Goal: Task Accomplishment & Management: Use online tool/utility

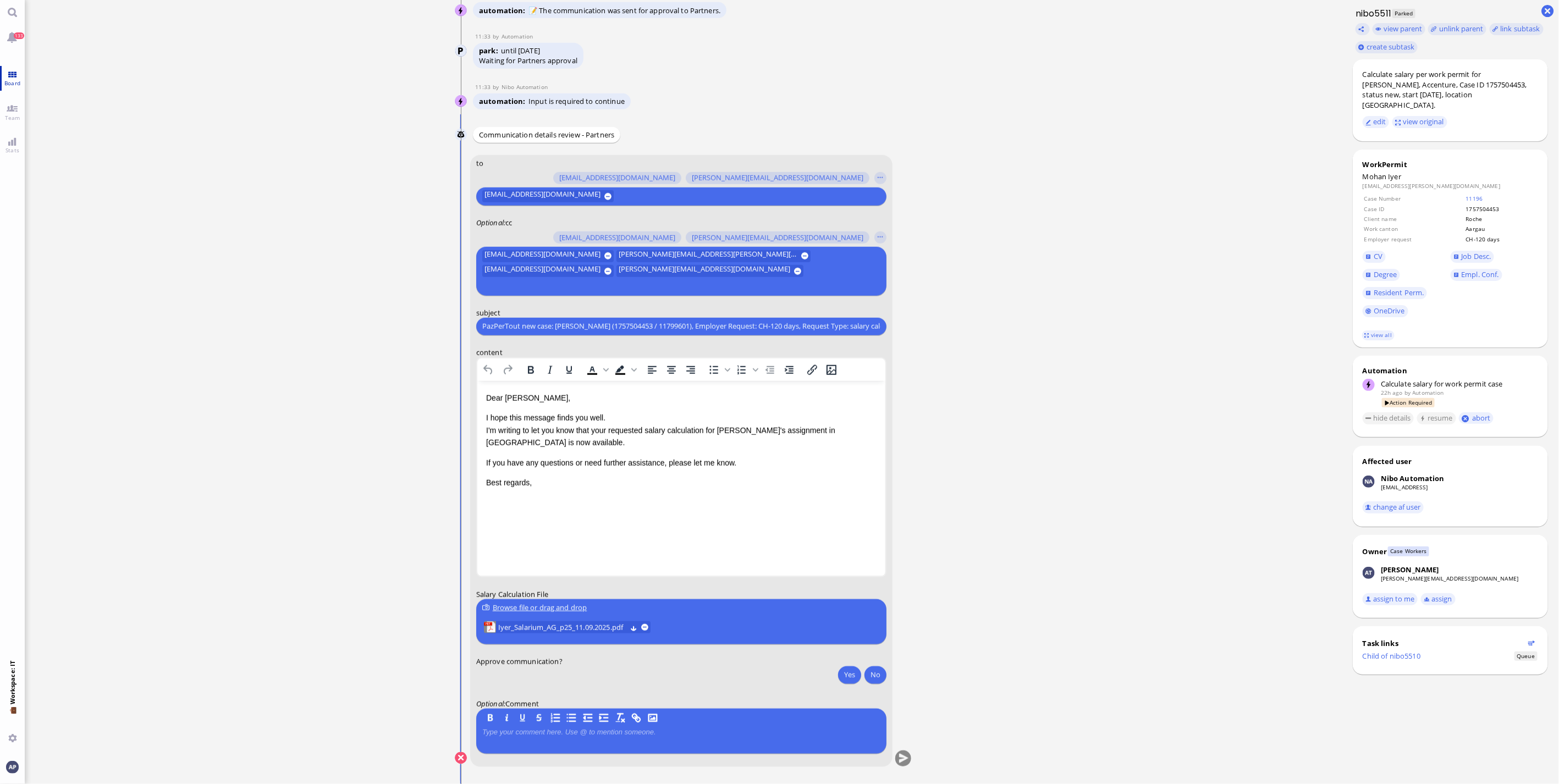
click at [15, 82] on span "Board" at bounding box center [12, 83] width 21 height 8
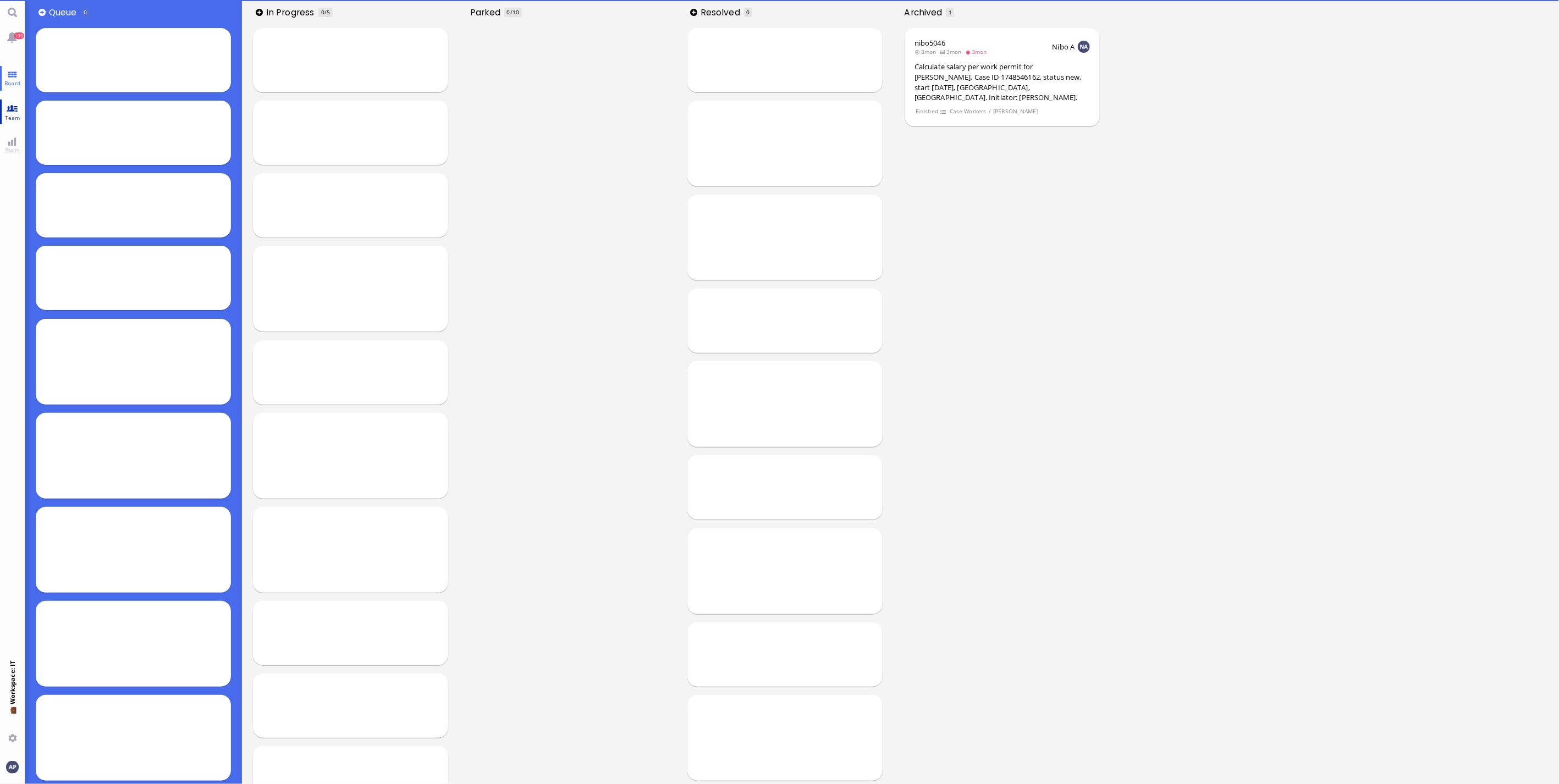
click at [15, 106] on link "Team" at bounding box center [12, 112] width 25 height 25
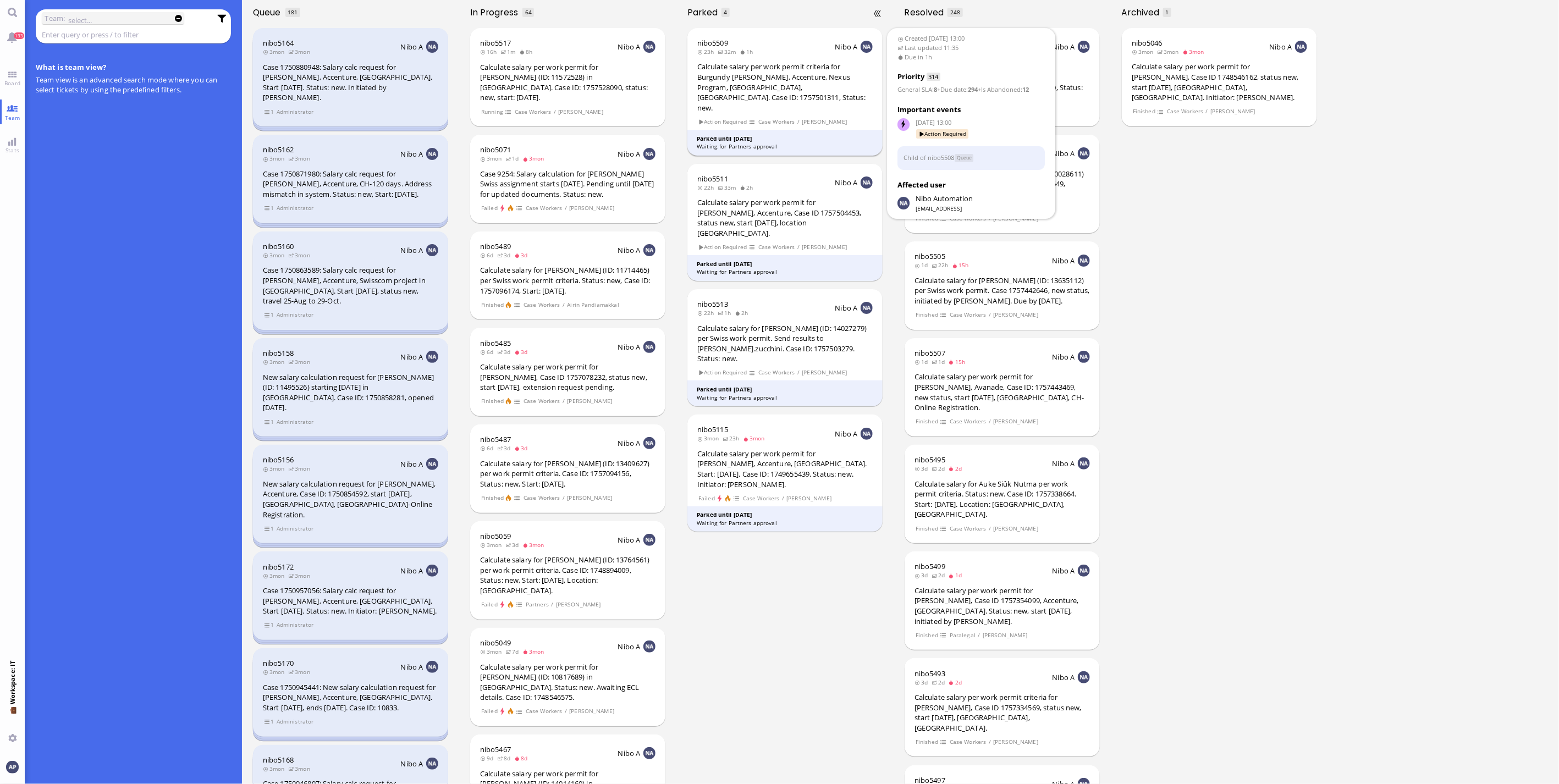
click at [767, 80] on div "Calculate salary per work permit criteria for Burgundy [PERSON_NAME], Accenture…" at bounding box center [785, 88] width 175 height 51
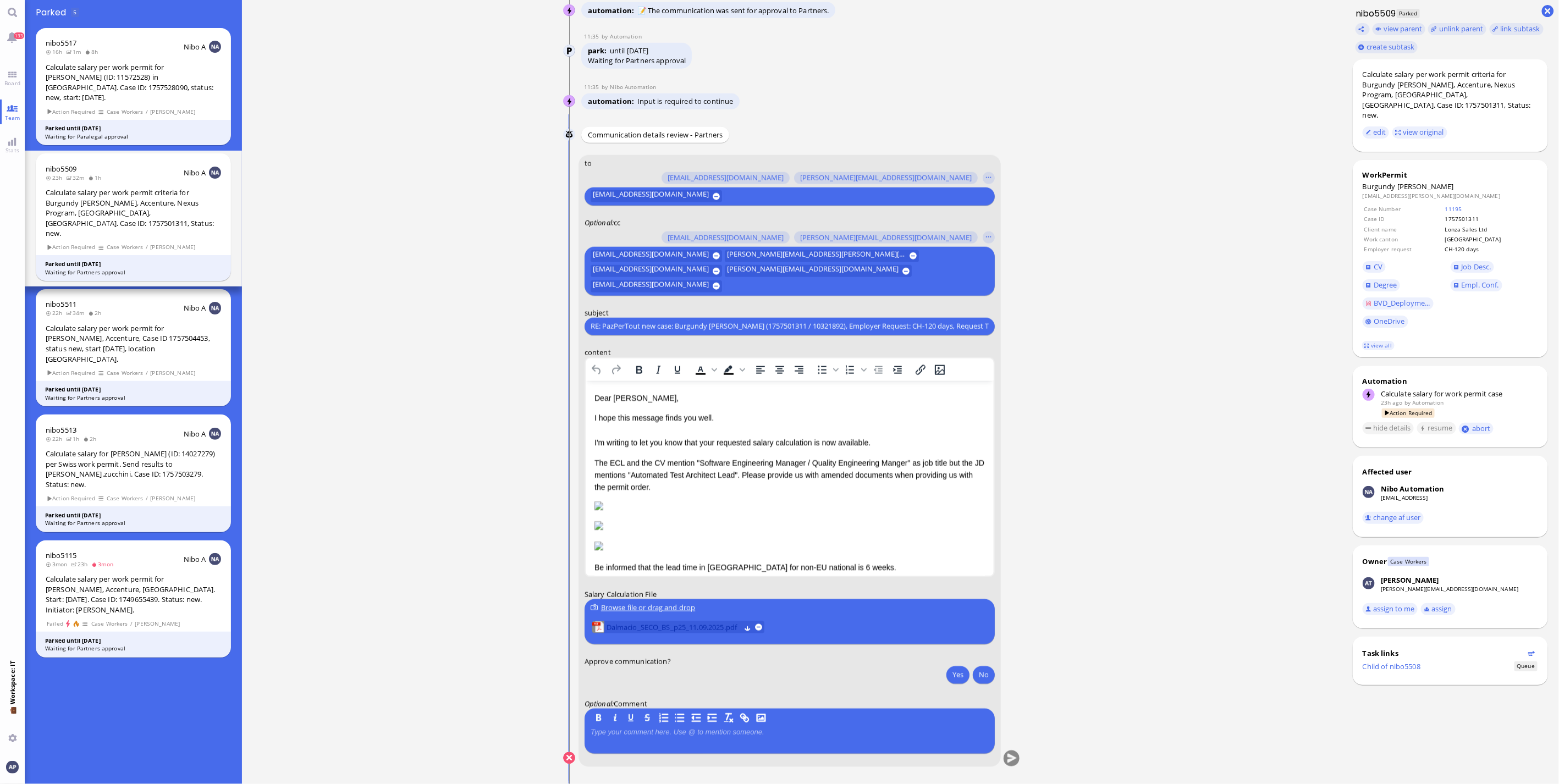
click at [717, 627] on span "Dalmacio_SECO_BS_p25_11.09.2025.pdf" at bounding box center [673, 628] width 134 height 12
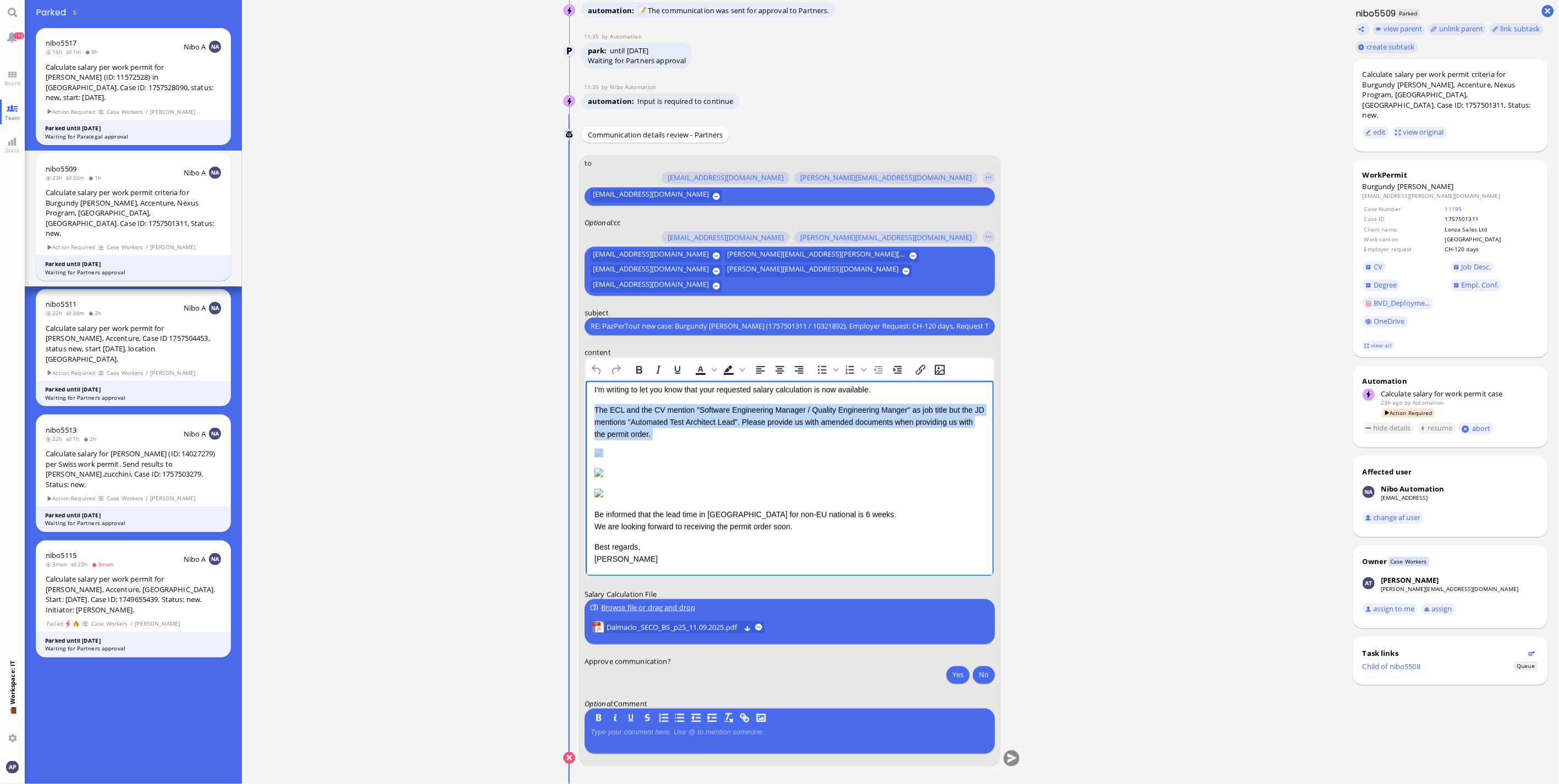
scroll to position [183, 0]
drag, startPoint x: 594, startPoint y: 463, endPoint x: 891, endPoint y: 496, distance: 298.8
click at [891, 496] on div "Dear [PERSON_NAME], I hope this message finds you well. I'm writing to let you …" at bounding box center [789, 451] width 391 height 226
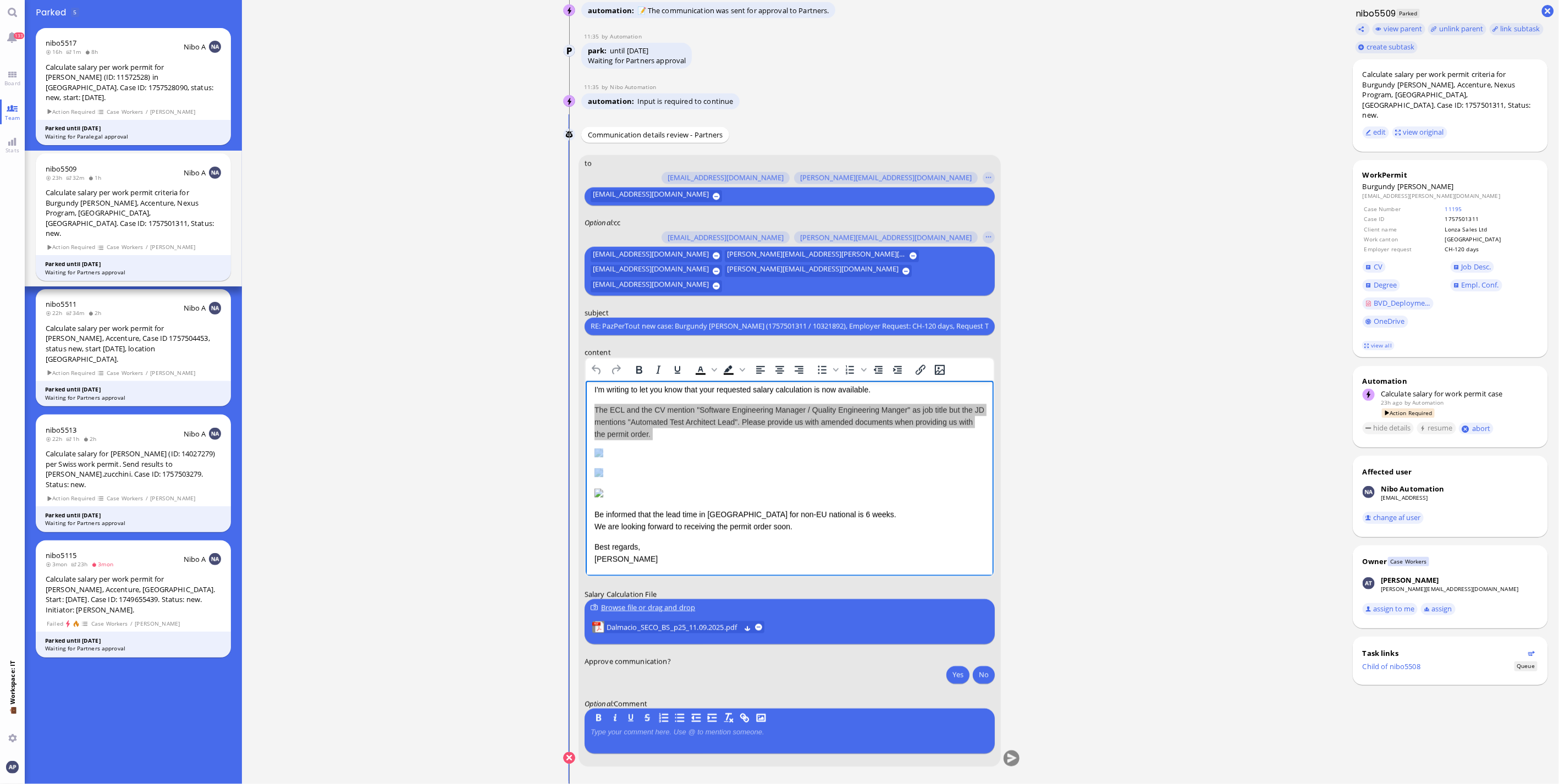
click at [1041, 444] on nitautoscroll "[DATE] 13:00 by Automation Automation Calculate eligible salary for work permit…" at bounding box center [792, 392] width 508 height 784
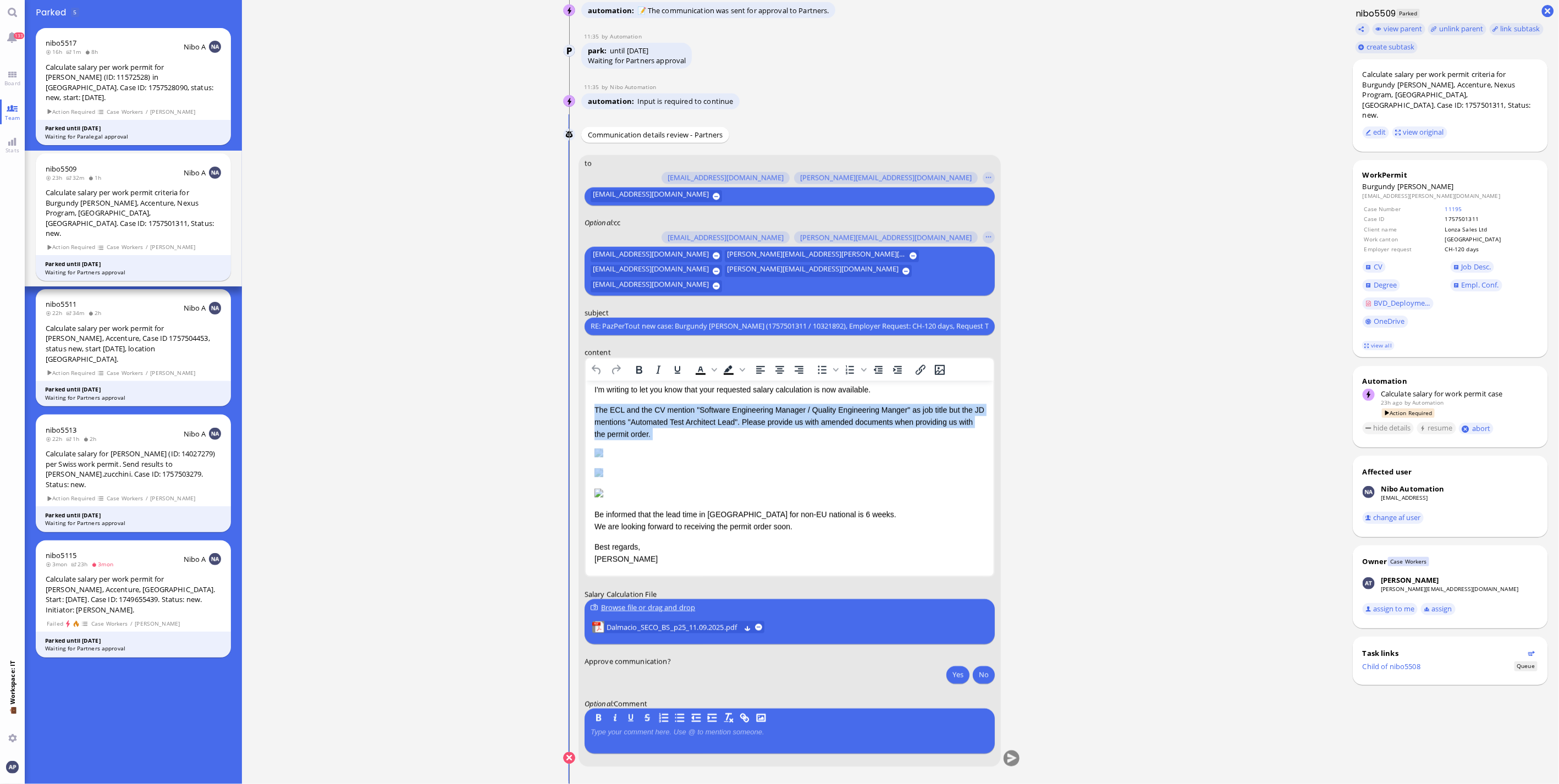
click at [603, 457] on img "Rich Text Area. Press ALT-0 for help." at bounding box center [598, 452] width 9 height 9
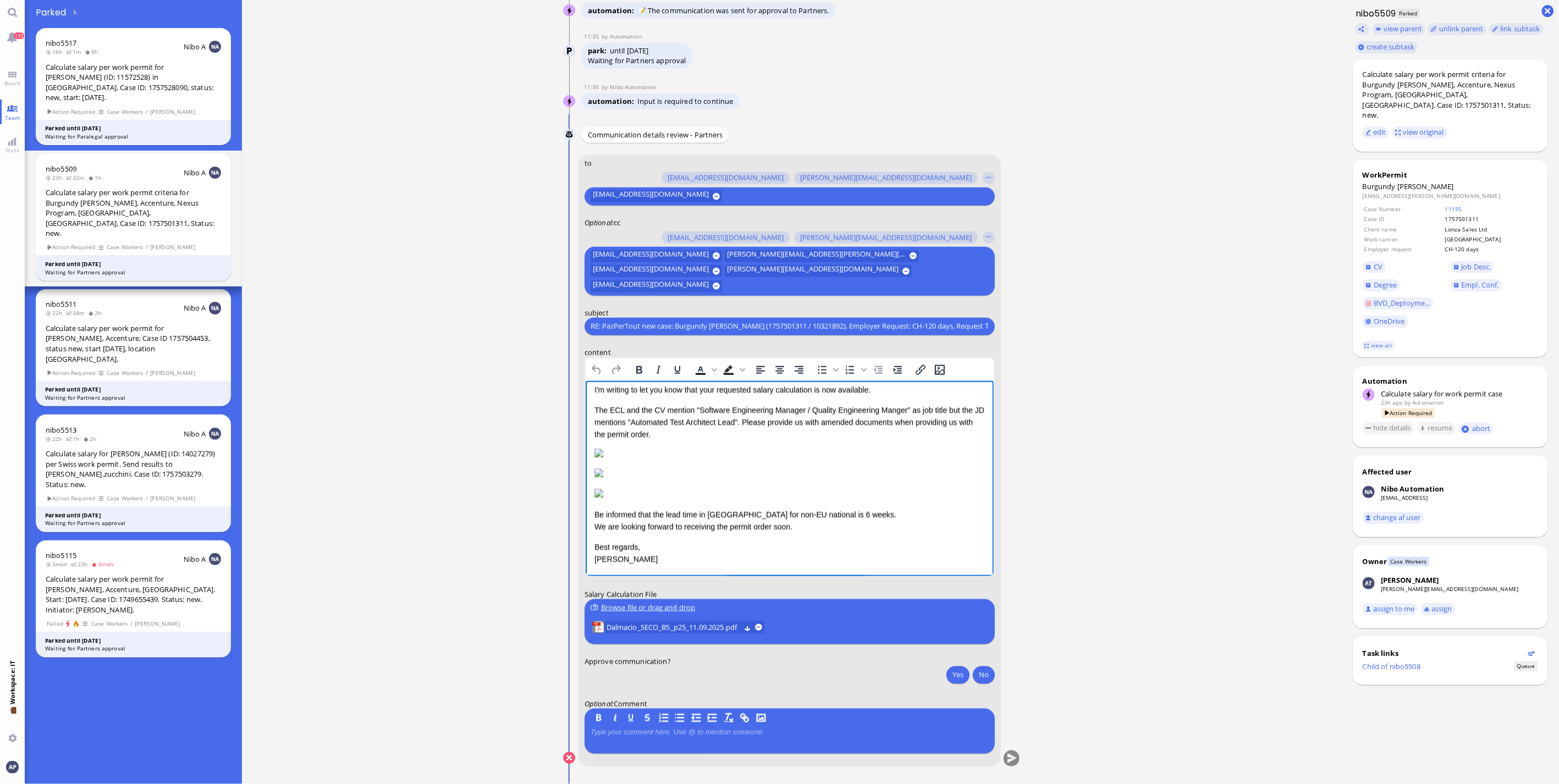
drag, startPoint x: 592, startPoint y: 400, endPoint x: 668, endPoint y: 424, distance: 79.7
click at [668, 424] on html "Dear [PERSON_NAME], I hope this message finds you well. I'm writing to let you …" at bounding box center [789, 452] width 408 height 248
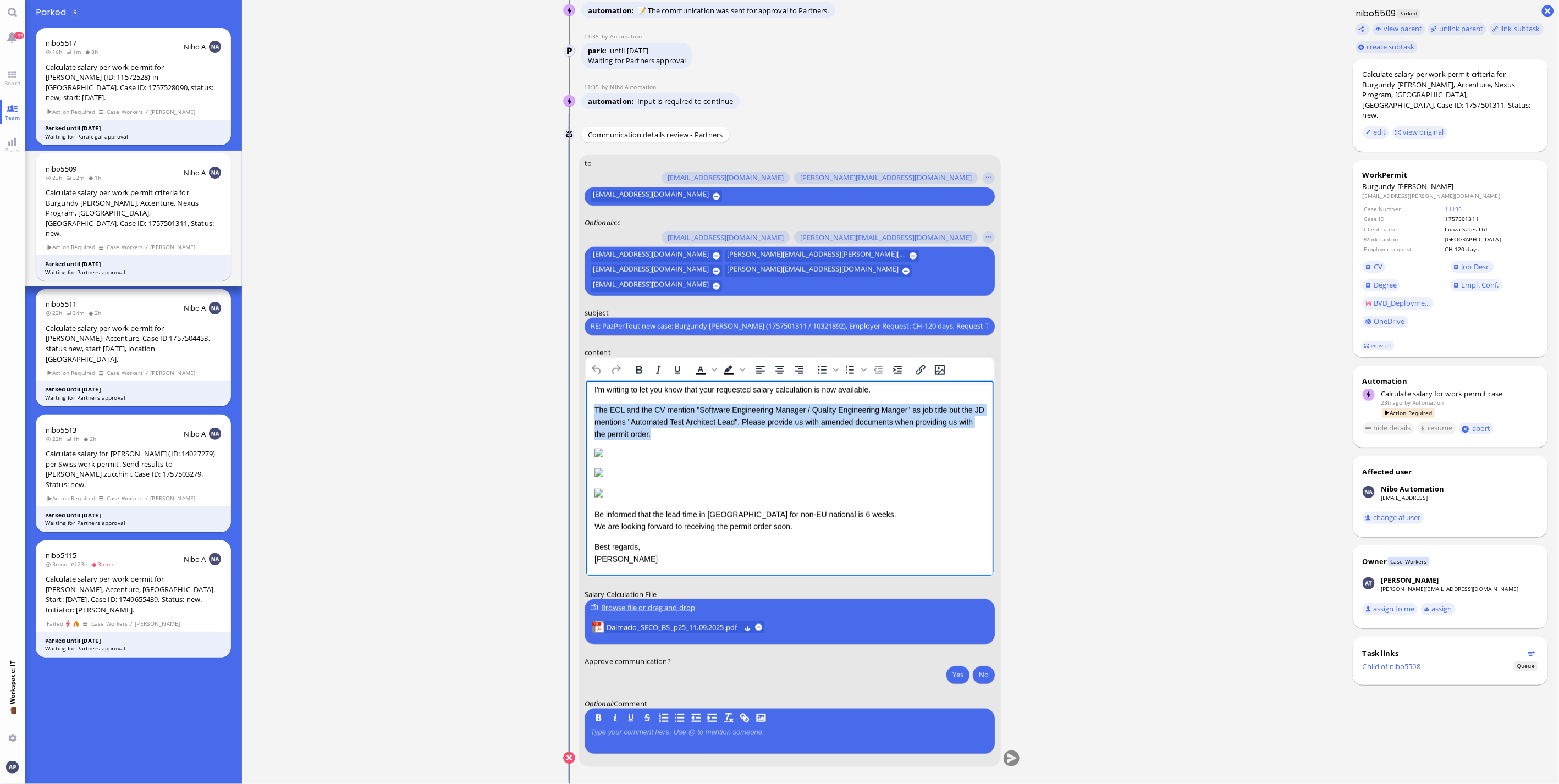
drag, startPoint x: 668, startPoint y: 424, endPoint x: 589, endPoint y: 397, distance: 83.5
click at [589, 397] on html "Dear [PERSON_NAME], I hope this message finds you well. I'm writing to let you …" at bounding box center [789, 452] width 408 height 248
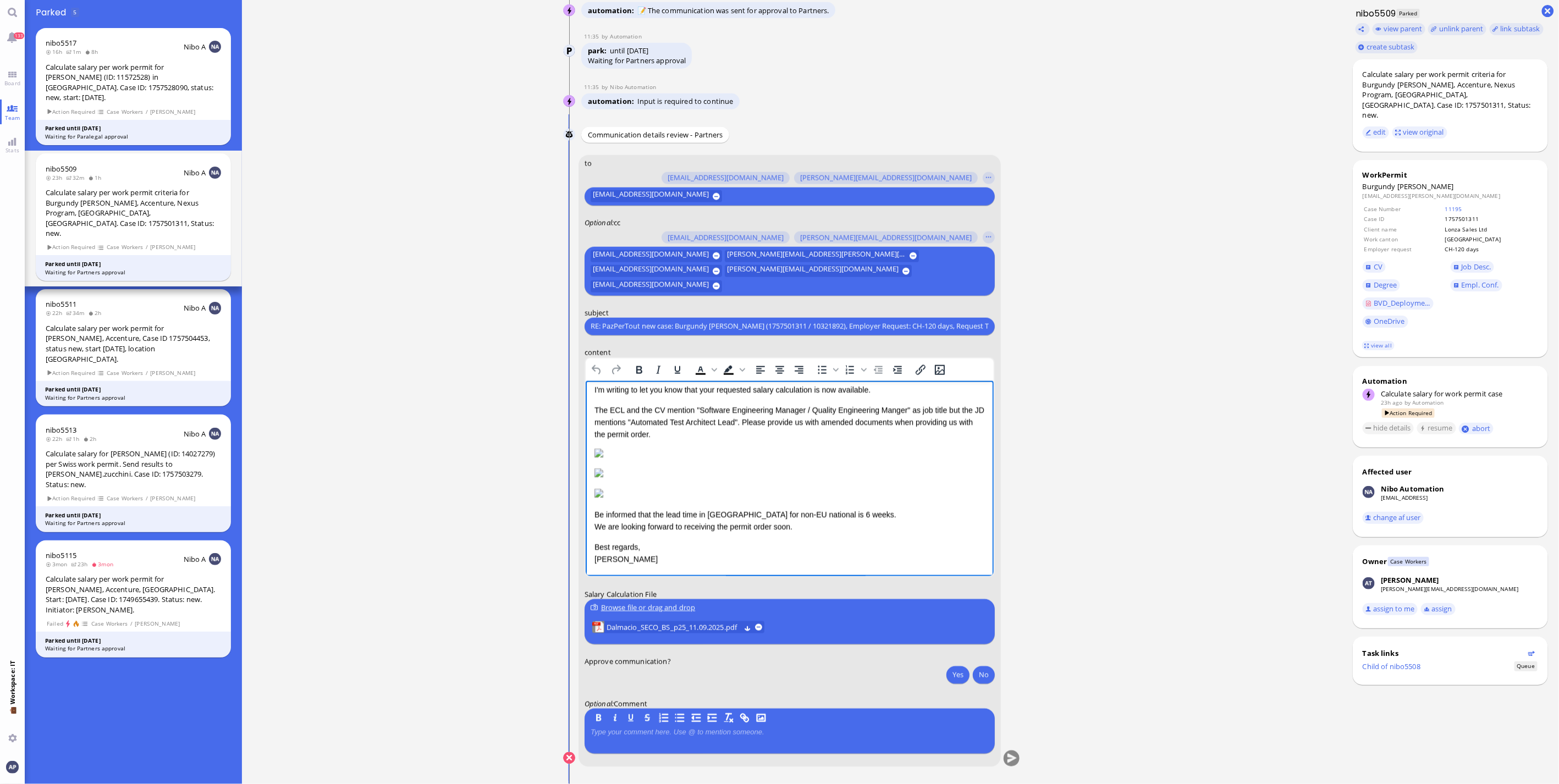
click at [805, 428] on p "The ECL and the CV mention "Software Engineering Manager / Quality Engineering …" at bounding box center [789, 421] width 391 height 37
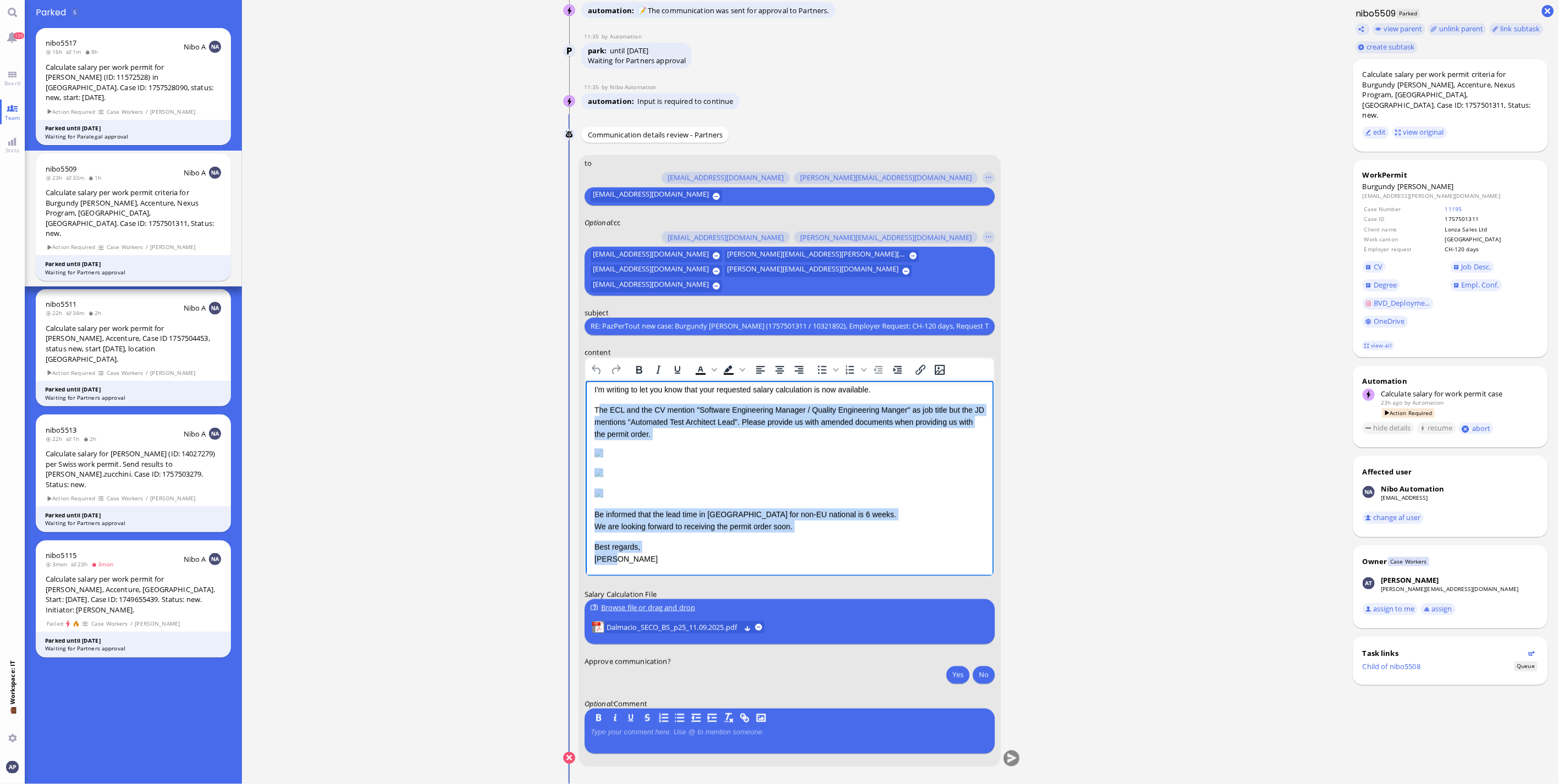
scroll to position [205, 0]
drag, startPoint x: 595, startPoint y: 461, endPoint x: 911, endPoint y: 491, distance: 317.4
click at [911, 491] on div "Dear [PERSON_NAME], I hope this message finds you well. I'm writing to let you …" at bounding box center [789, 451] width 391 height 226
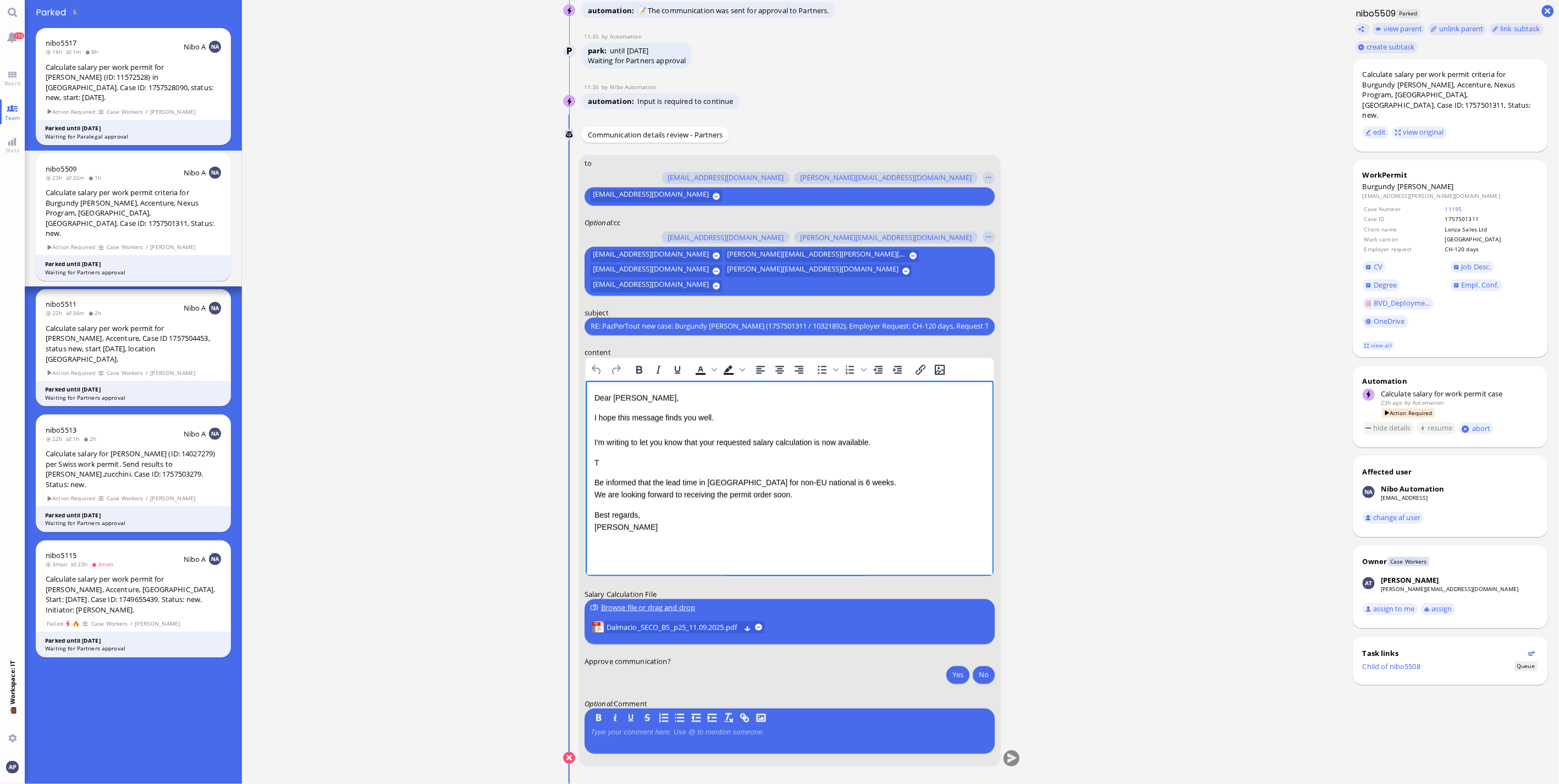
scroll to position [0, 0]
click at [850, 464] on p "Be informed that the lead time in [GEOGRAPHIC_DATA] for non-EU national is 6 we…" at bounding box center [789, 468] width 391 height 25
click at [852, 468] on p "Be informed that the lead time in [GEOGRAPHIC_DATA] for non-EU national is 6 we…" at bounding box center [789, 468] width 391 height 25
click at [743, 473] on p "Be informed that the lead time in [GEOGRAPHIC_DATA] for non-EU national is 6 we…" at bounding box center [789, 468] width 391 height 25
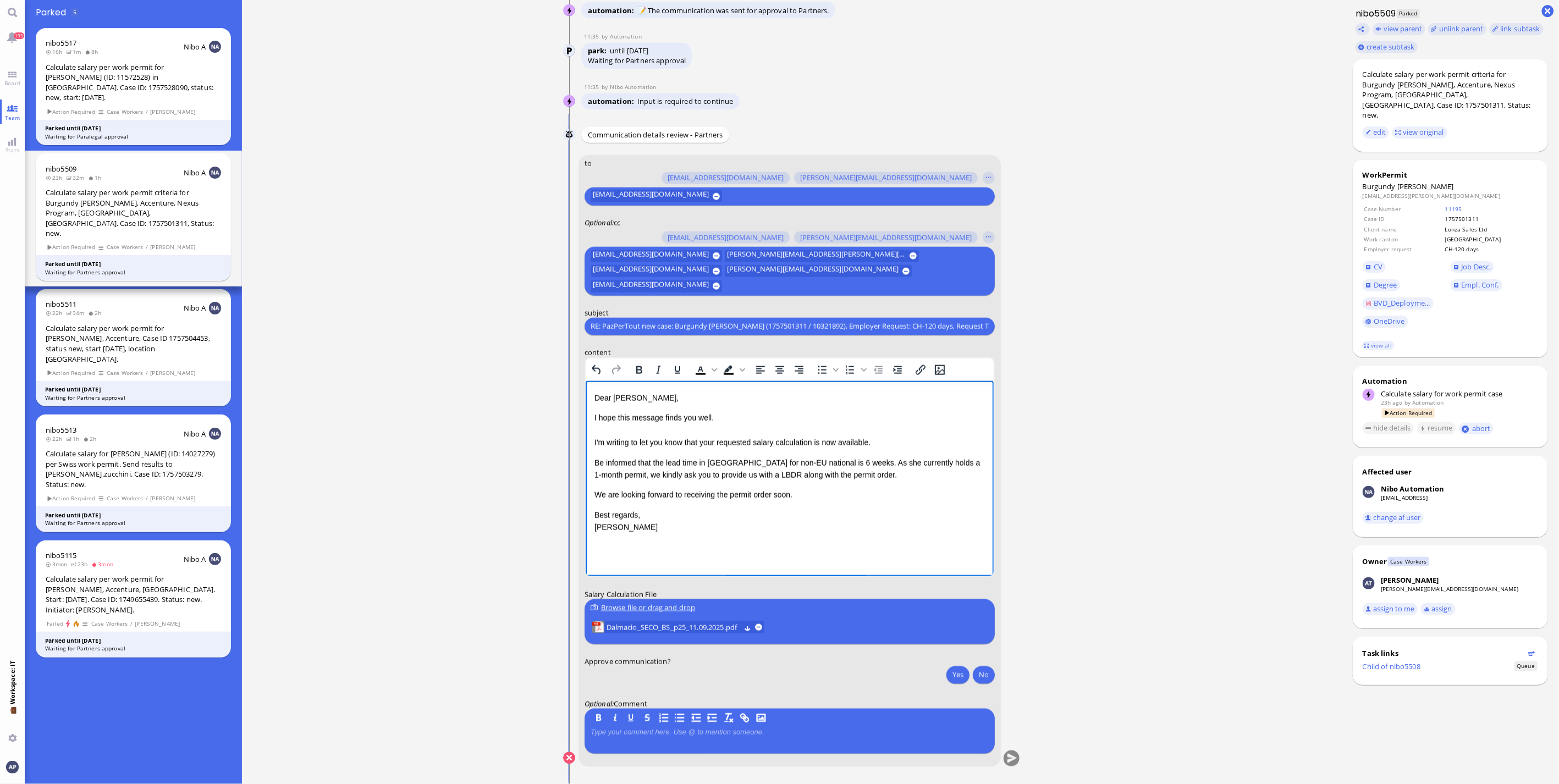
click at [805, 462] on p "Be informed that the lead time in [GEOGRAPHIC_DATA] for non-EU national is 6 we…" at bounding box center [789, 468] width 391 height 25
click at [797, 461] on p "Be informed that the lead time in [GEOGRAPHIC_DATA] for non-EU national is 8 we…" at bounding box center [789, 468] width 391 height 25
click at [948, 671] on button "Yes" at bounding box center [958, 674] width 23 height 17
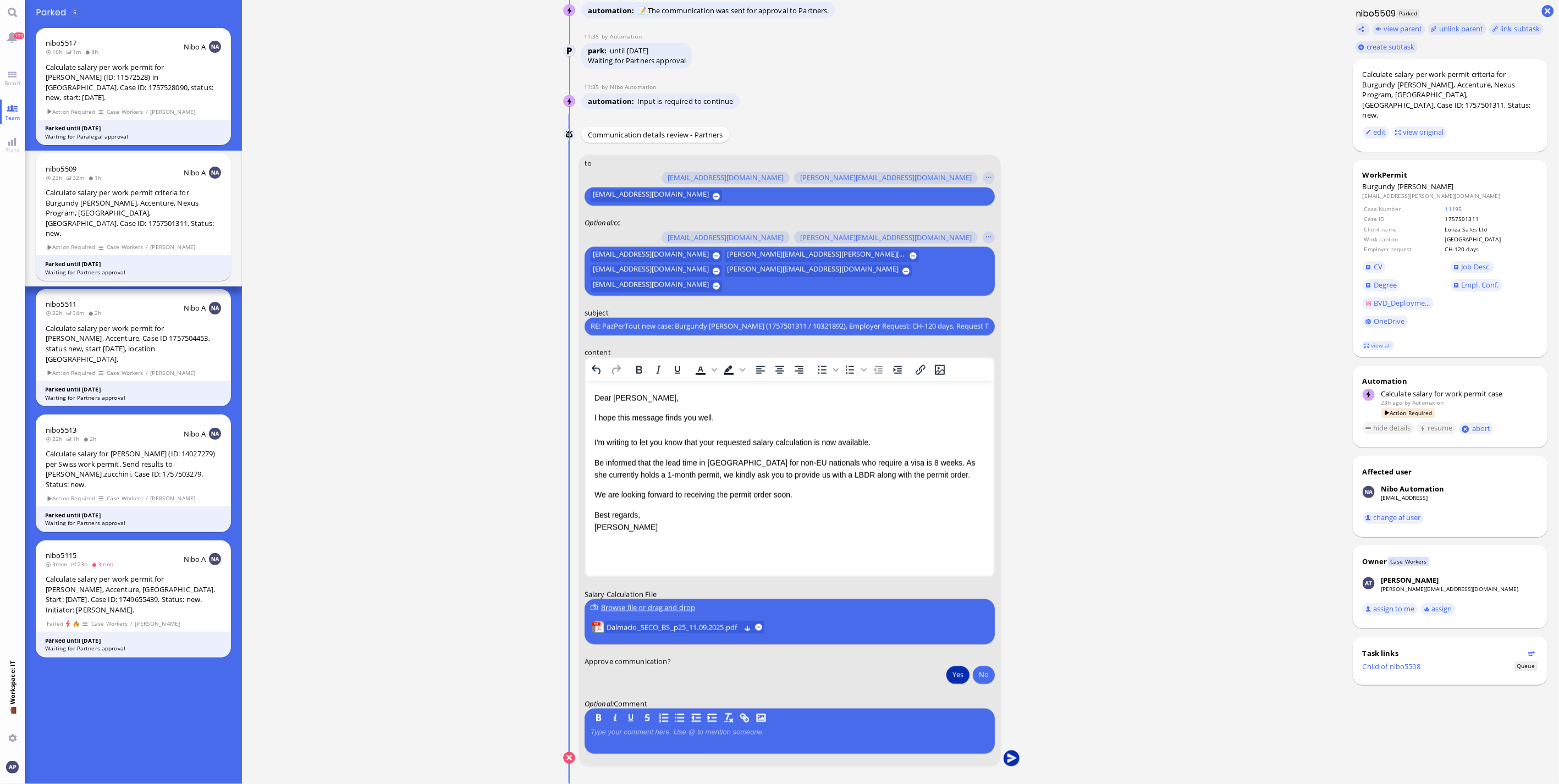
click at [1003, 759] on button "submit" at bounding box center [1011, 759] width 17 height 17
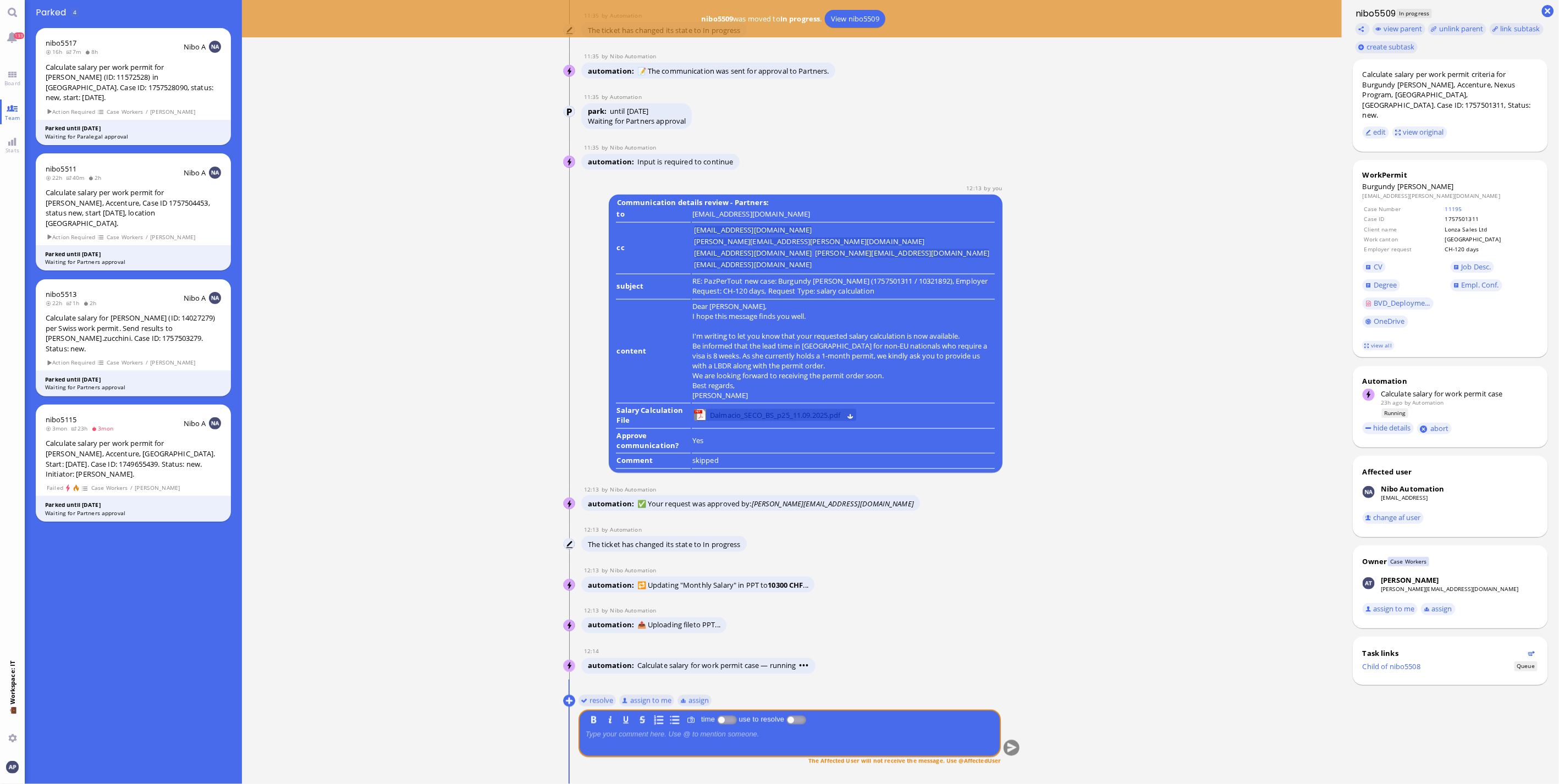
click at [741, 418] on span "Dalmacio_SECO_BS_p25_11.09.2025.pdf" at bounding box center [775, 415] width 131 height 12
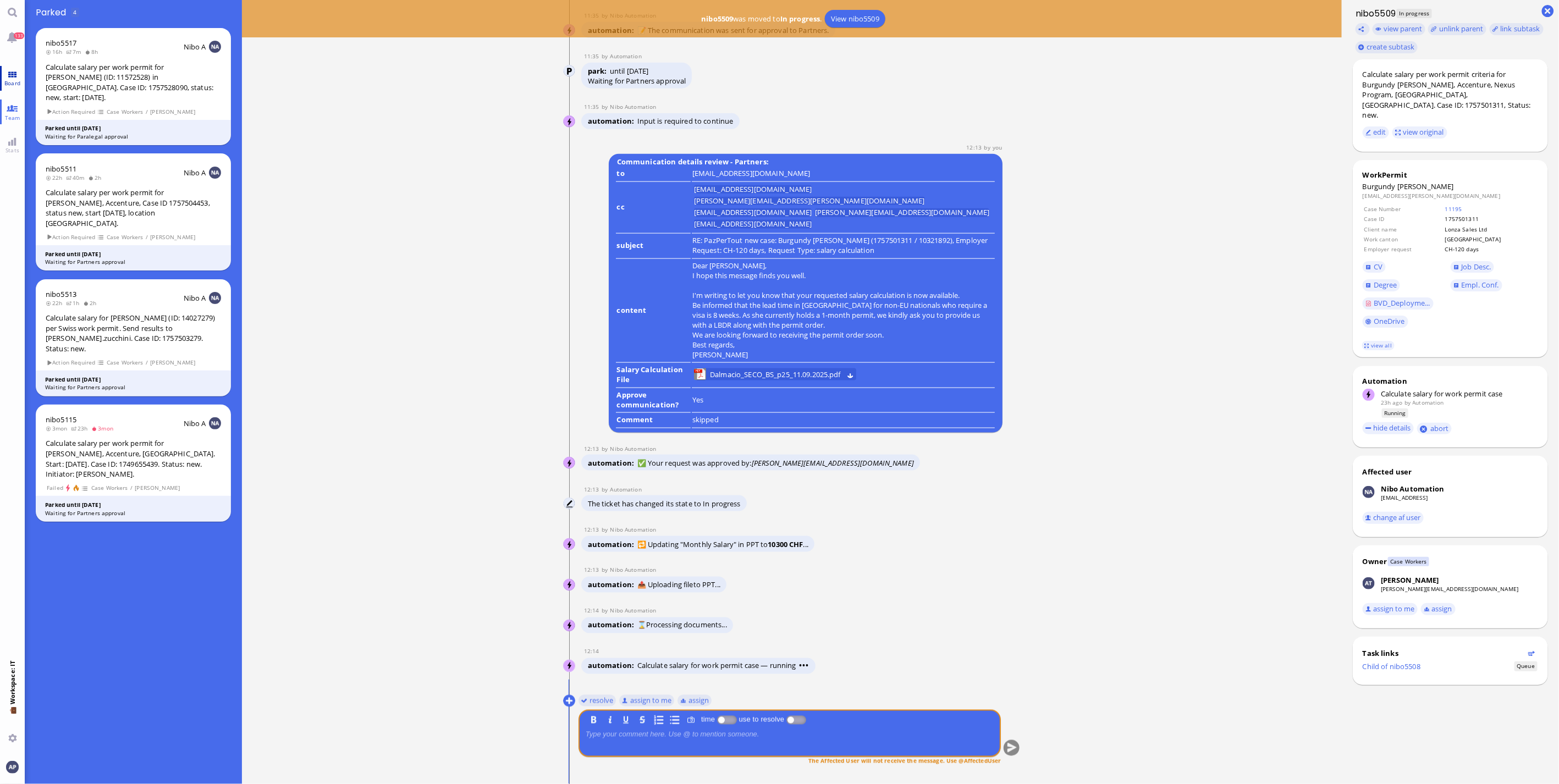
click at [11, 79] on span "Board" at bounding box center [12, 83] width 21 height 8
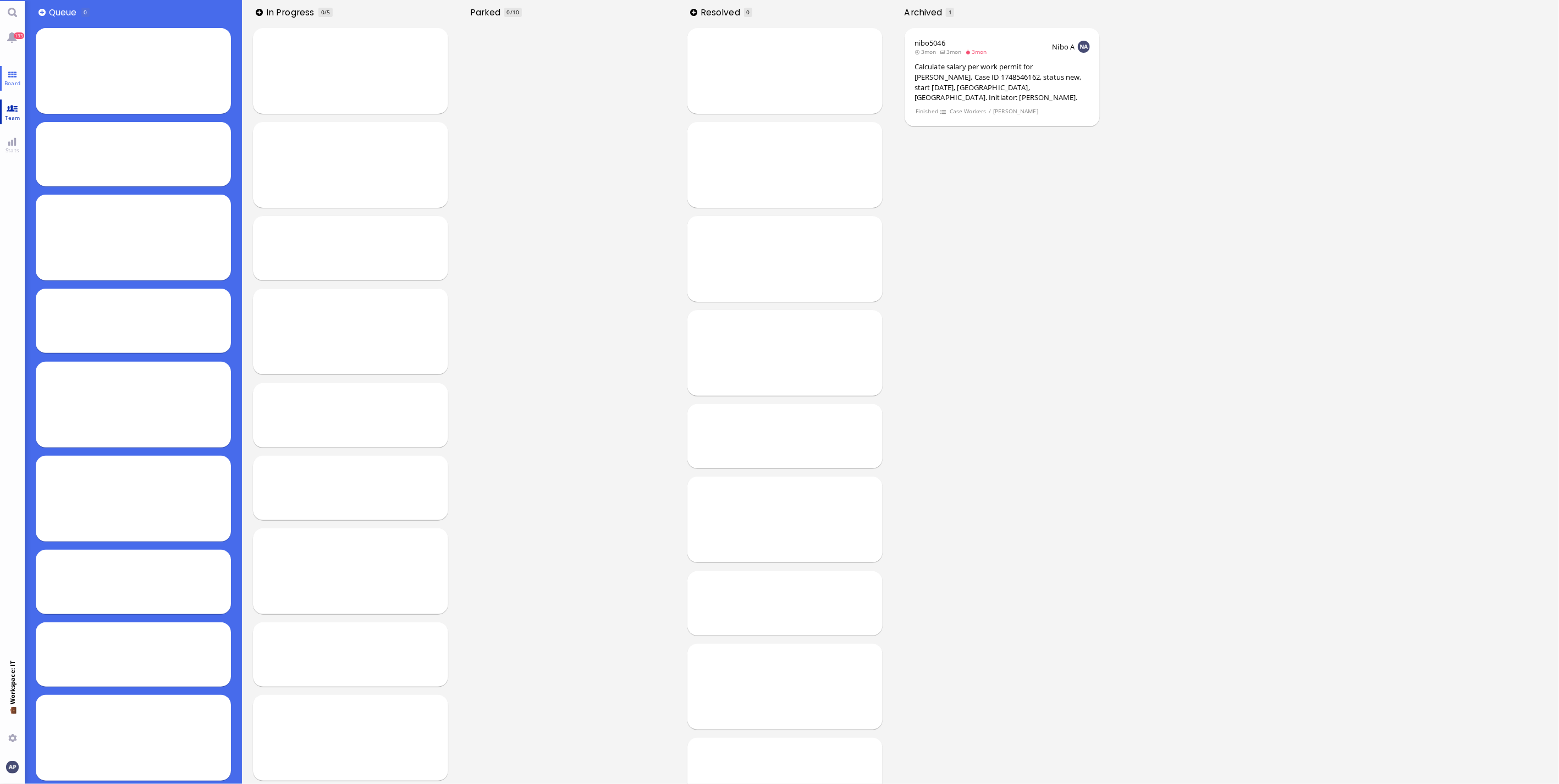
click at [14, 108] on link "Team" at bounding box center [12, 112] width 25 height 25
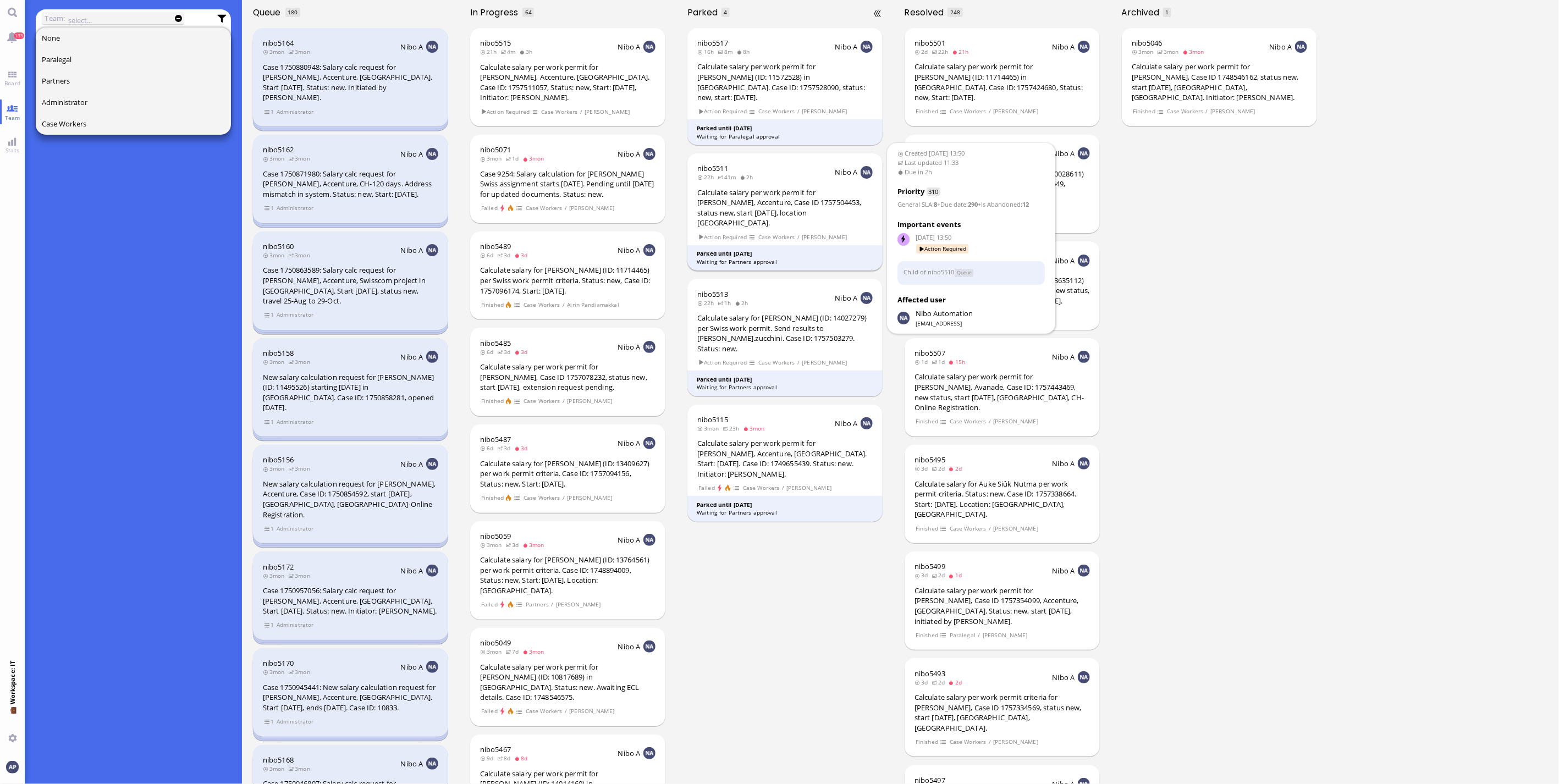
click at [789, 200] on div "Calculate salary per work permit for [PERSON_NAME], Accenture, Case ID 17575044…" at bounding box center [785, 208] width 175 height 41
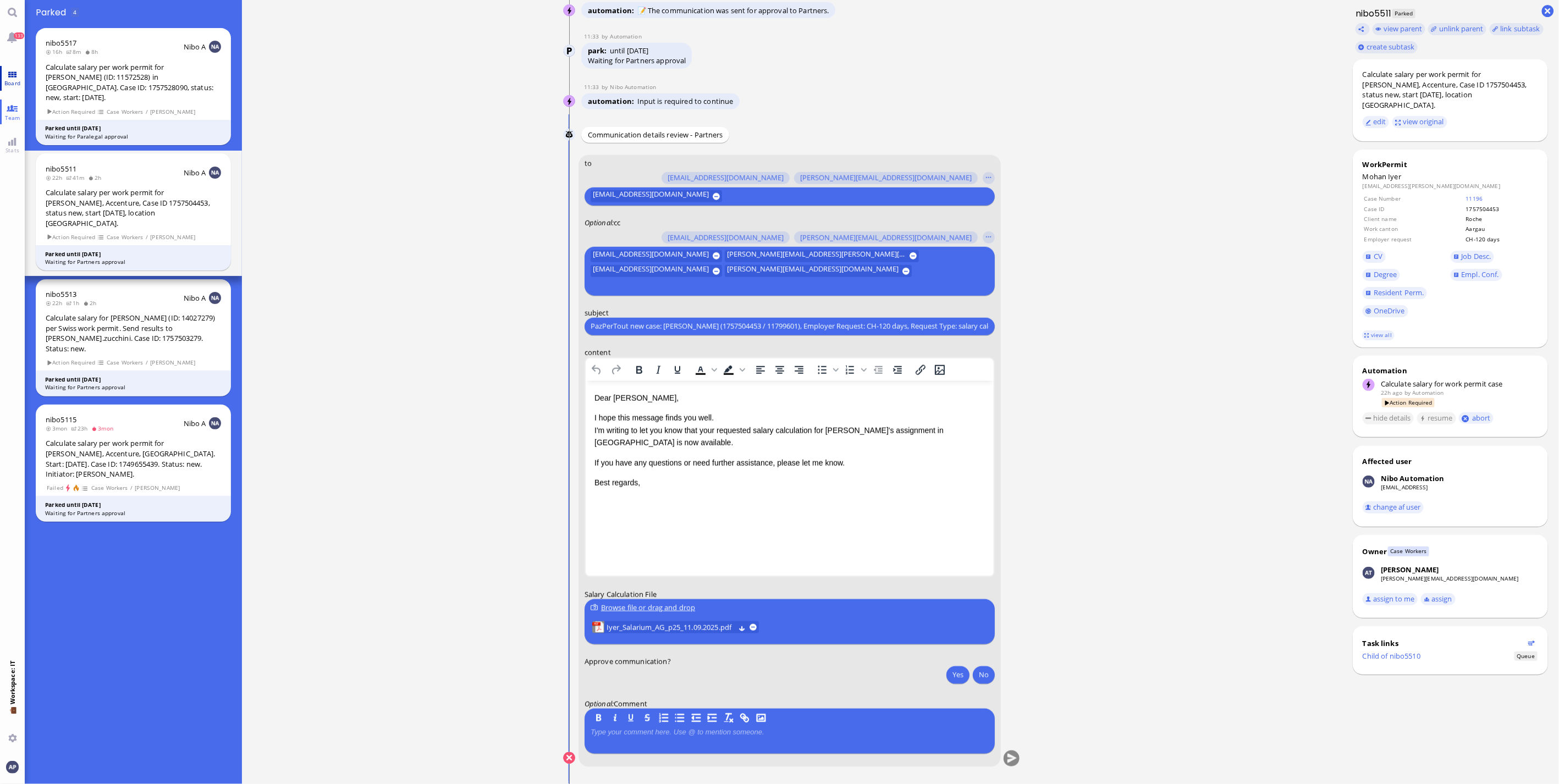
click at [3, 73] on link "Board" at bounding box center [12, 78] width 25 height 25
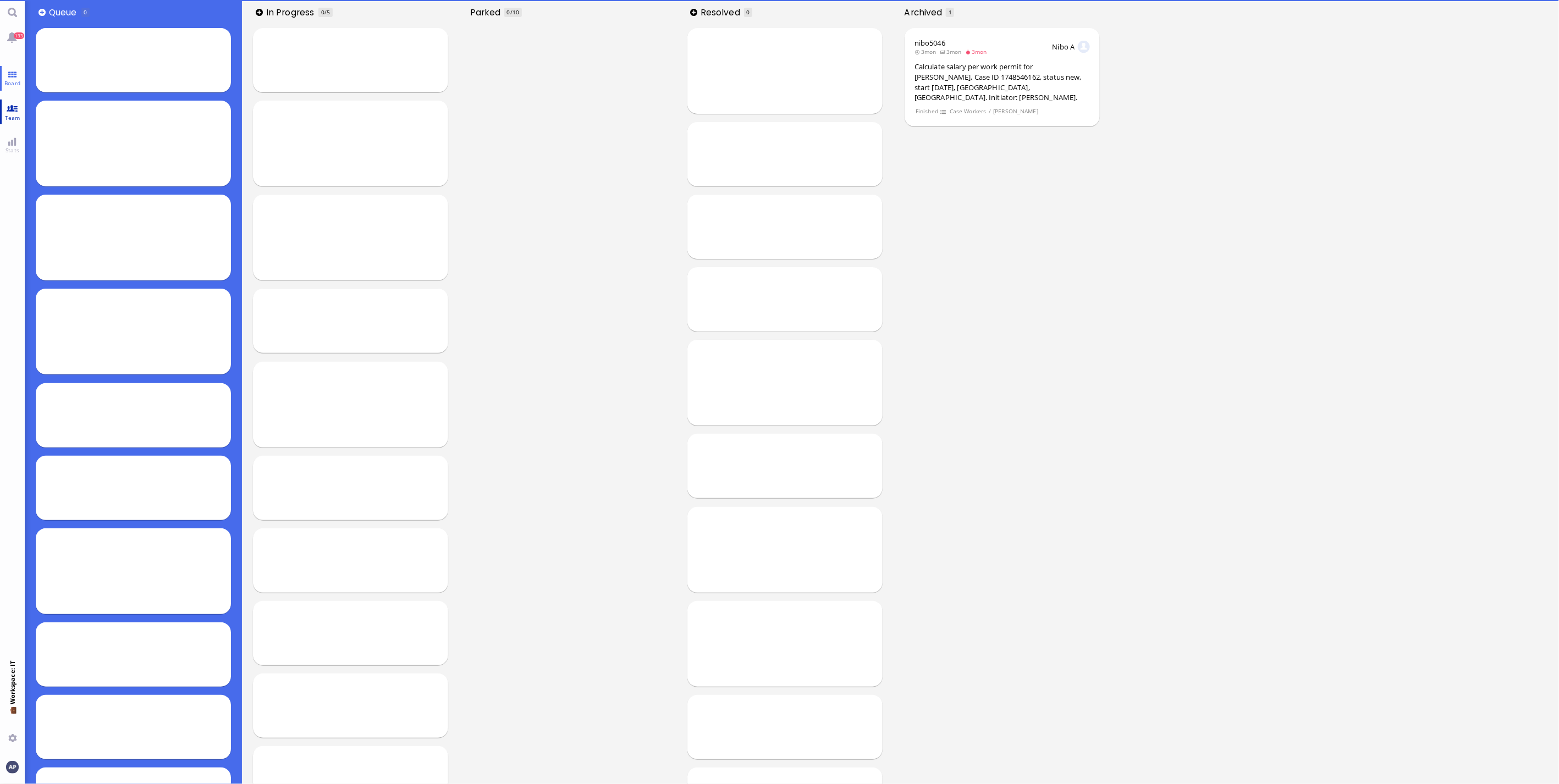
click at [7, 114] on span "Team" at bounding box center [13, 118] width 21 height 8
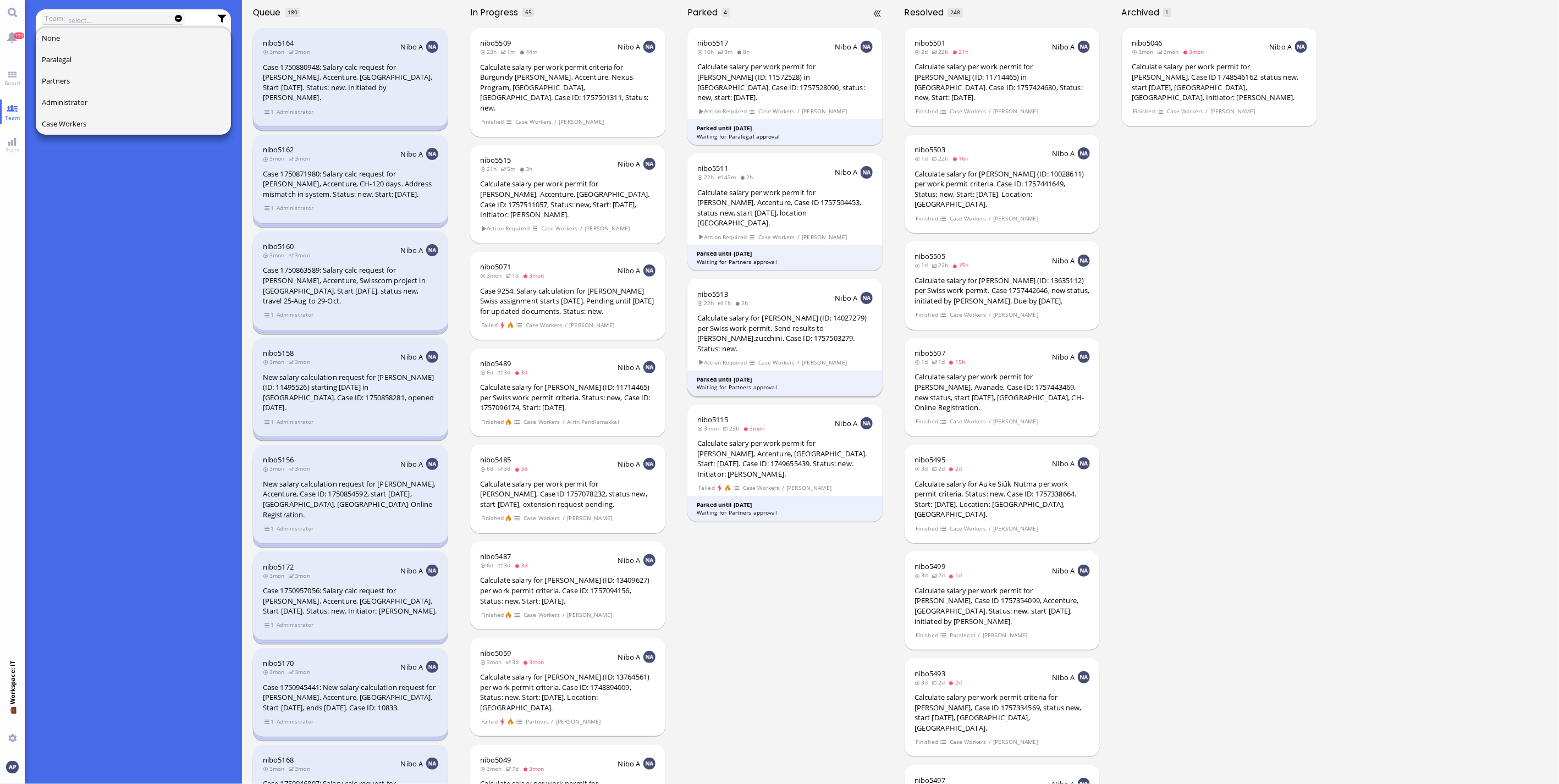
click at [817, 289] on header "nibo5513 22h 1h 2h Nibo A" at bounding box center [785, 298] width 175 height 17
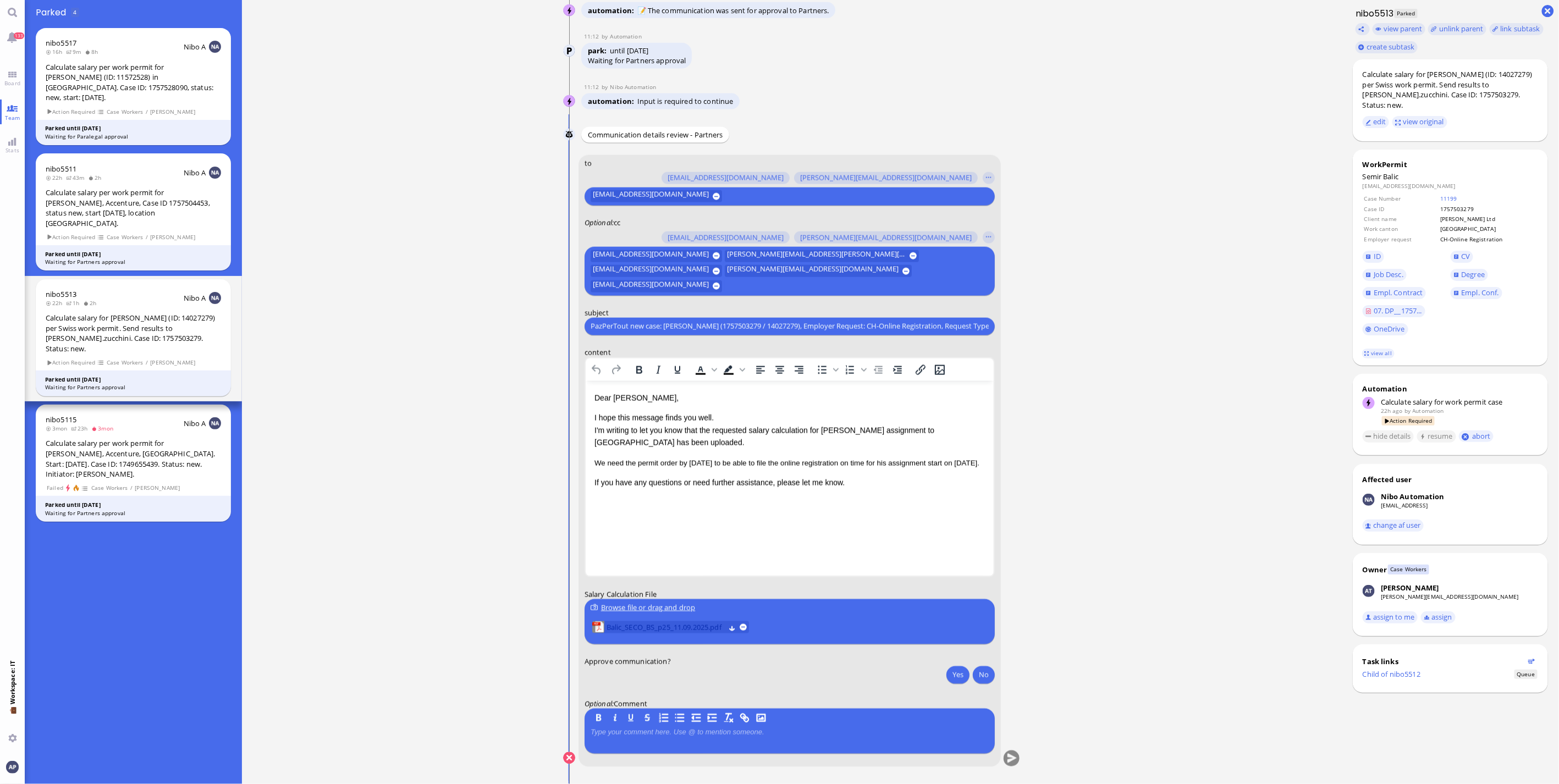
click at [663, 624] on span "Balic_SECO_BS_p25_11.09.2025.pdf" at bounding box center [665, 628] width 119 height 12
click at [958, 680] on button "Yes" at bounding box center [958, 674] width 23 height 17
click at [1011, 765] on button "submit" at bounding box center [1011, 759] width 17 height 17
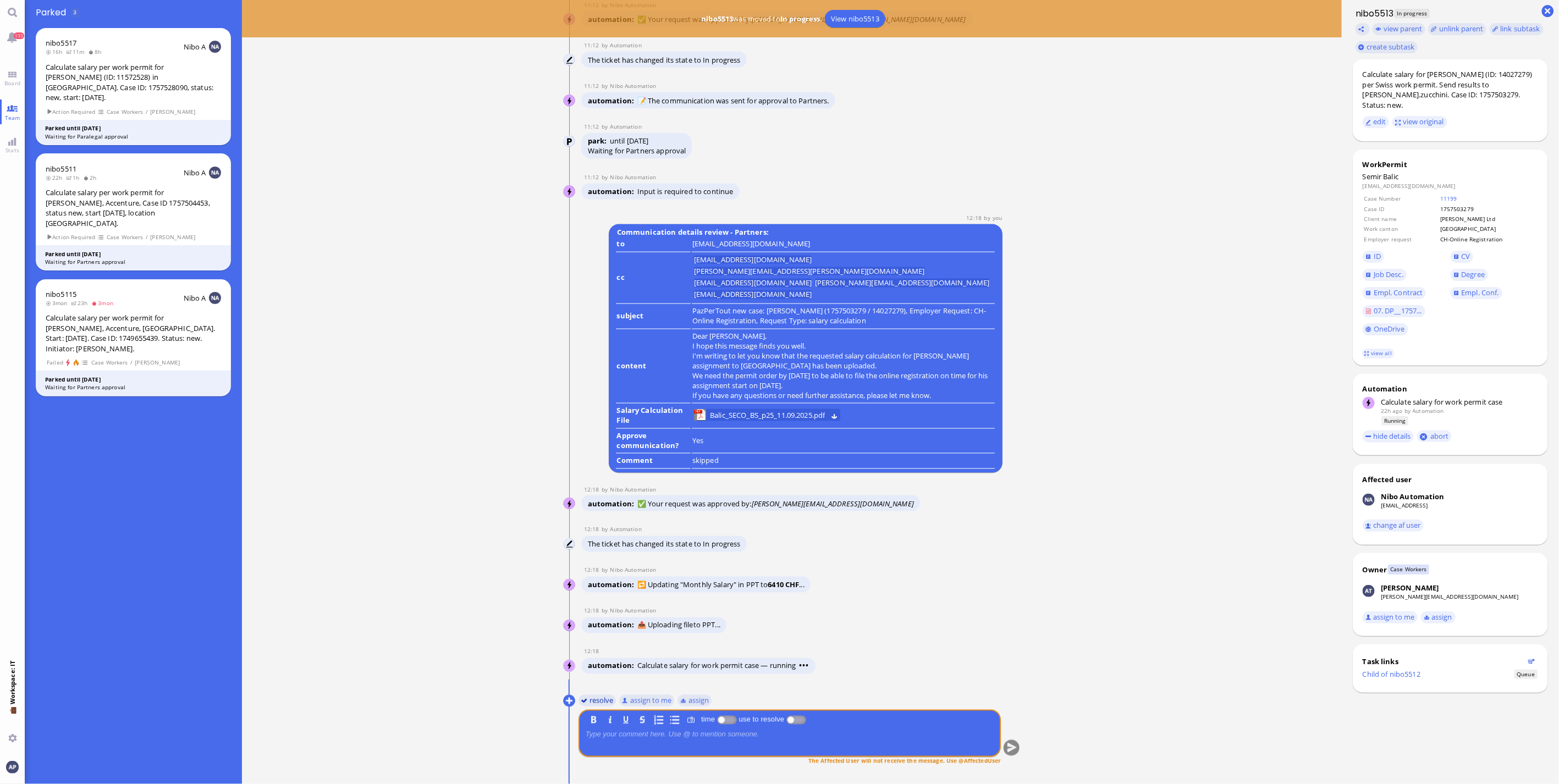
click at [584, 700] on button "resolve" at bounding box center [597, 700] width 38 height 12
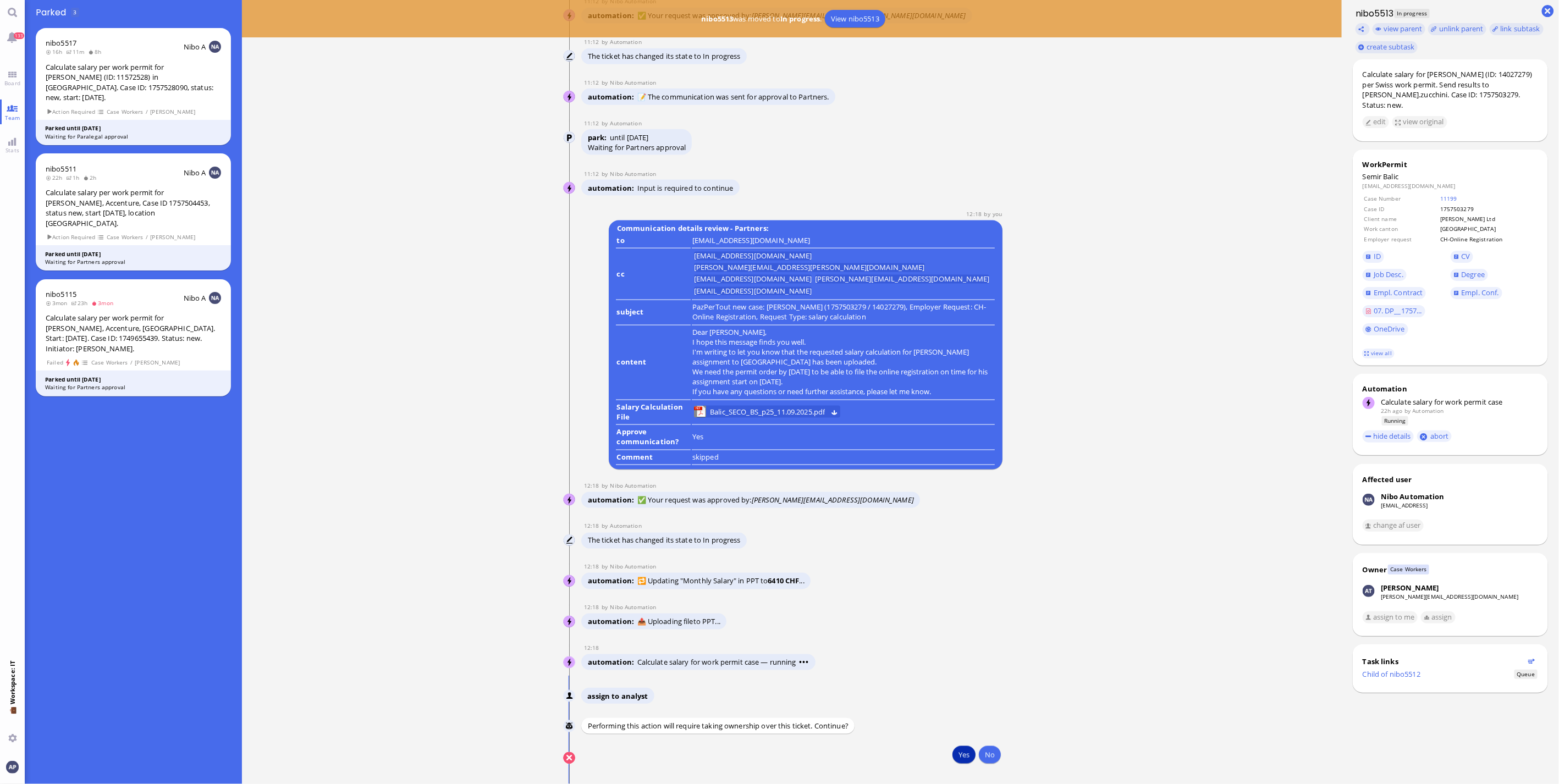
click at [959, 756] on button "Yes" at bounding box center [964, 755] width 23 height 17
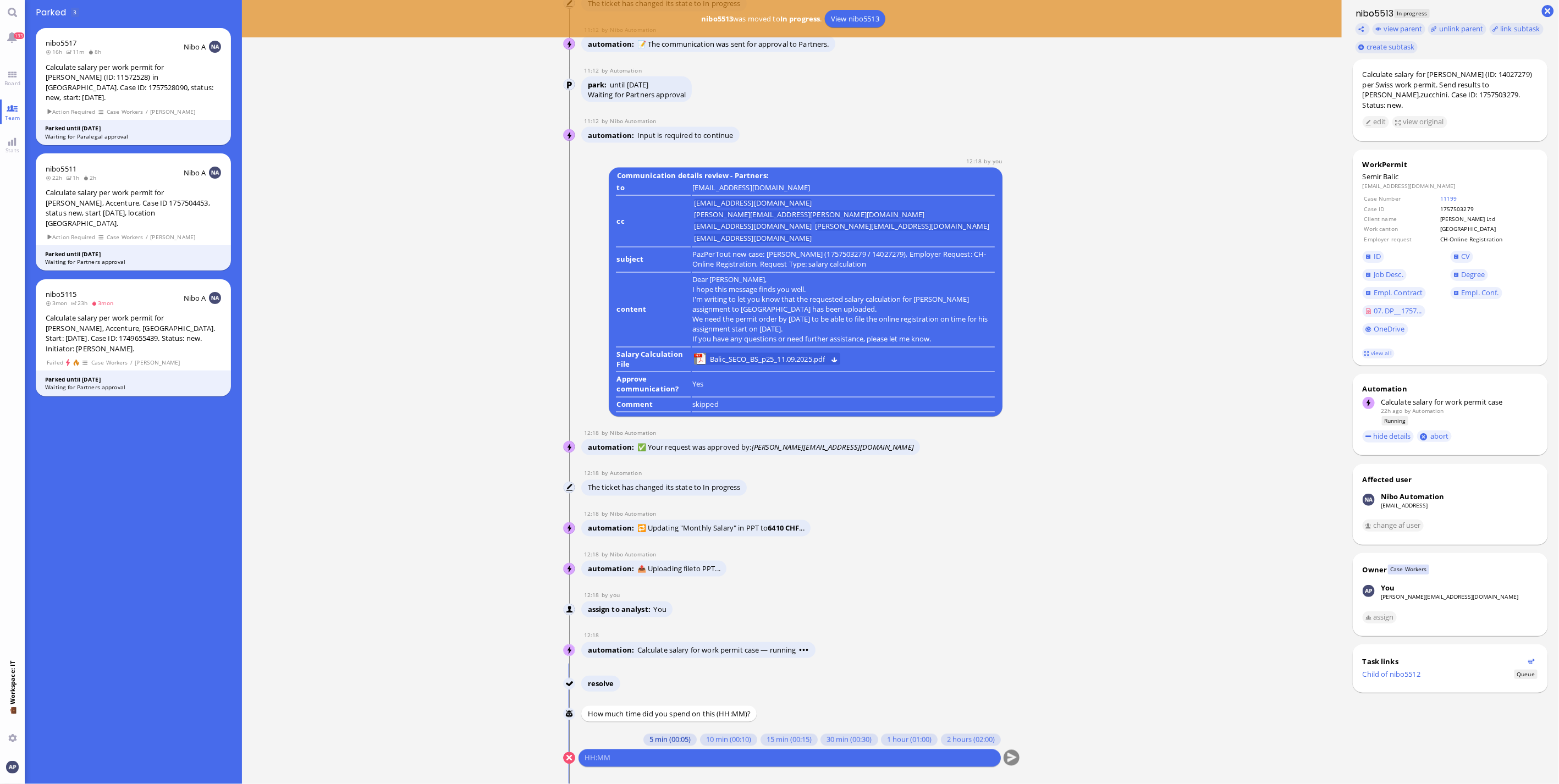
click at [656, 738] on button "5 min (00:05)" at bounding box center [670, 740] width 54 height 12
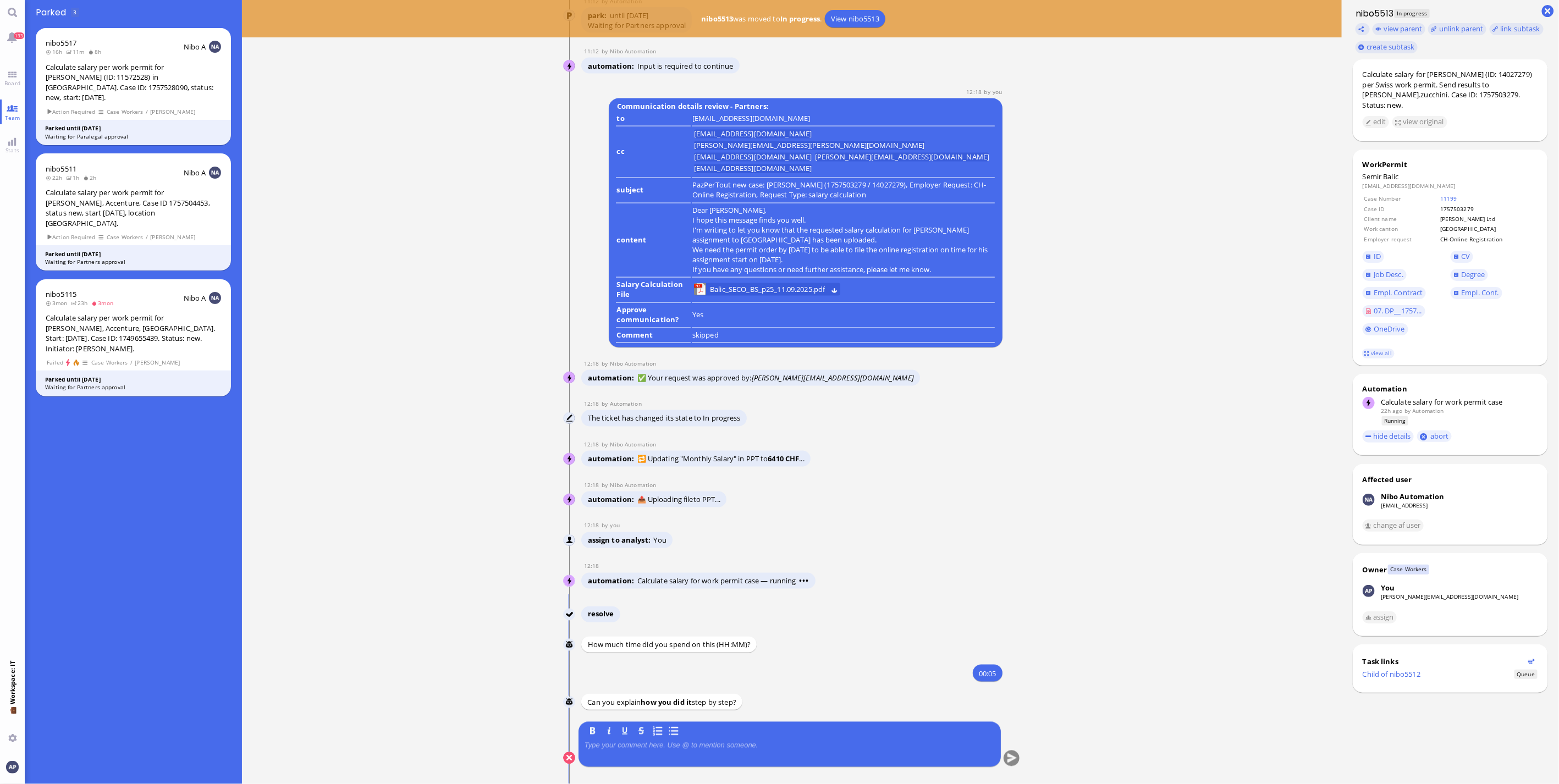
click at [647, 751] on div at bounding box center [789, 752] width 410 height 23
click at [658, 753] on div at bounding box center [789, 752] width 410 height 23
click at [666, 745] on p at bounding box center [789, 745] width 410 height 9
click at [1020, 757] on nitautoscroll "[DATE] 14:21 by Automation Automation Calculate eligible salary for work permit…" at bounding box center [792, 392] width 508 height 784
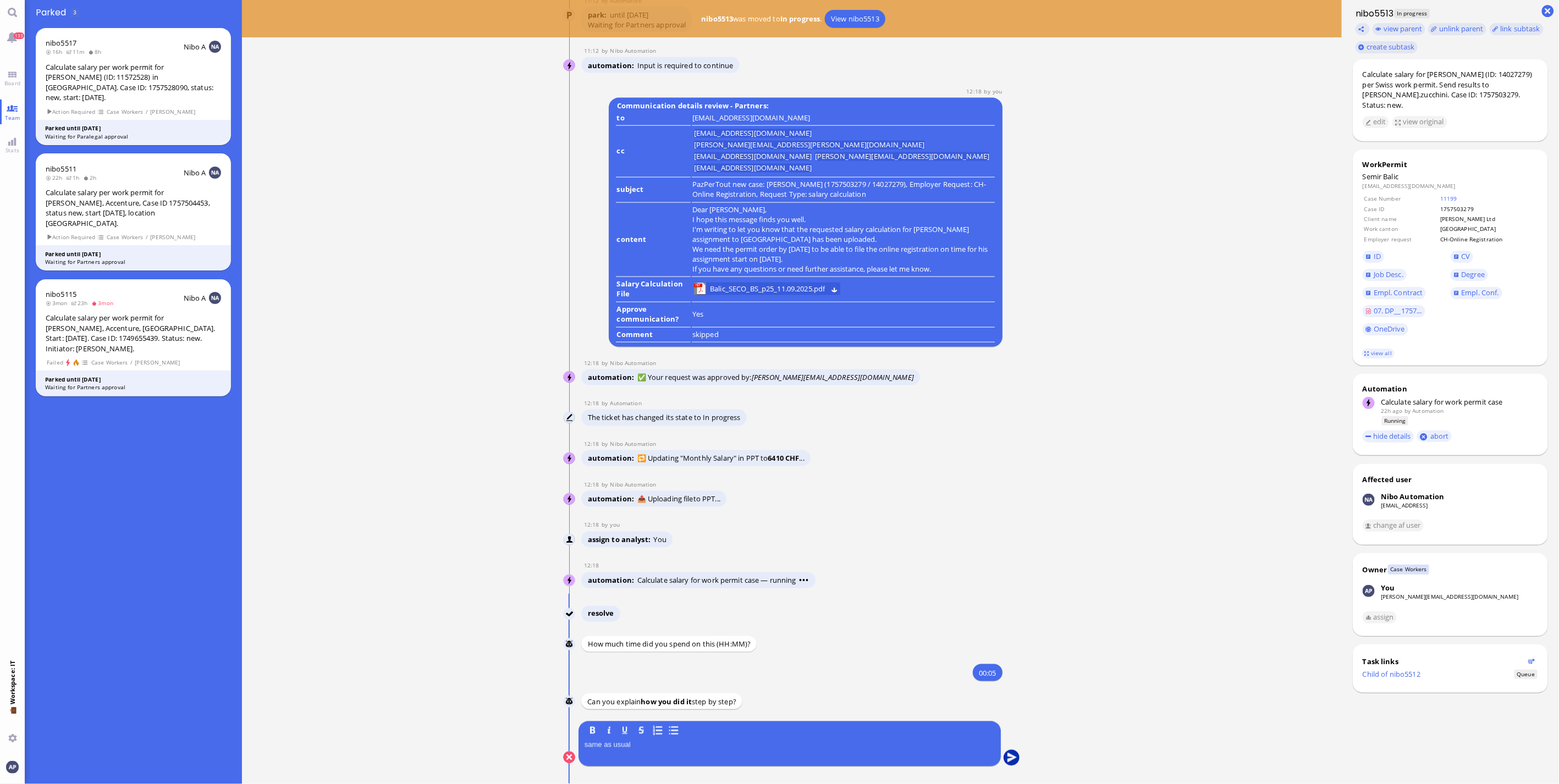
click at [1008, 759] on button "submit" at bounding box center [1011, 758] width 17 height 17
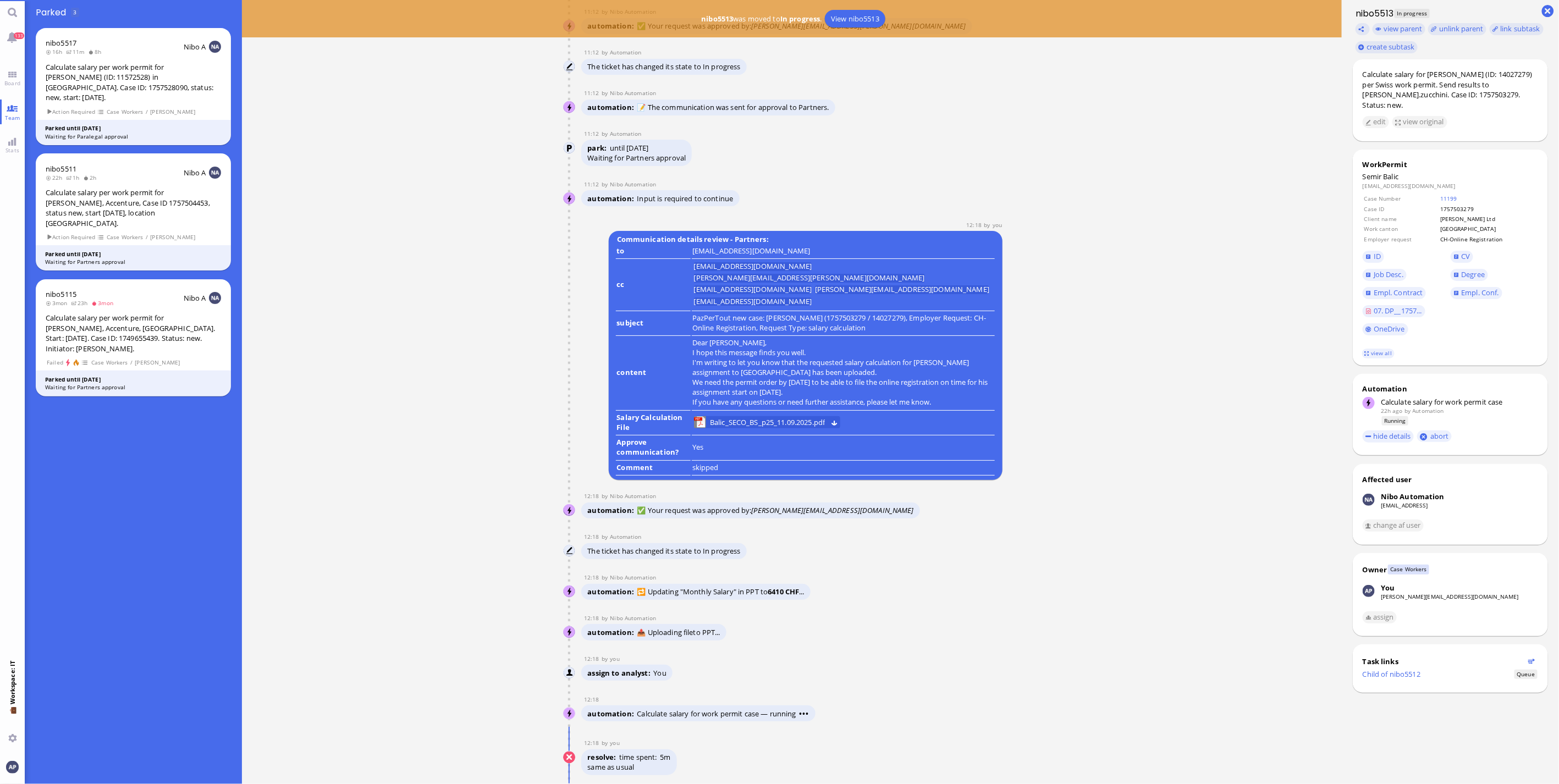
scroll to position [0, 0]
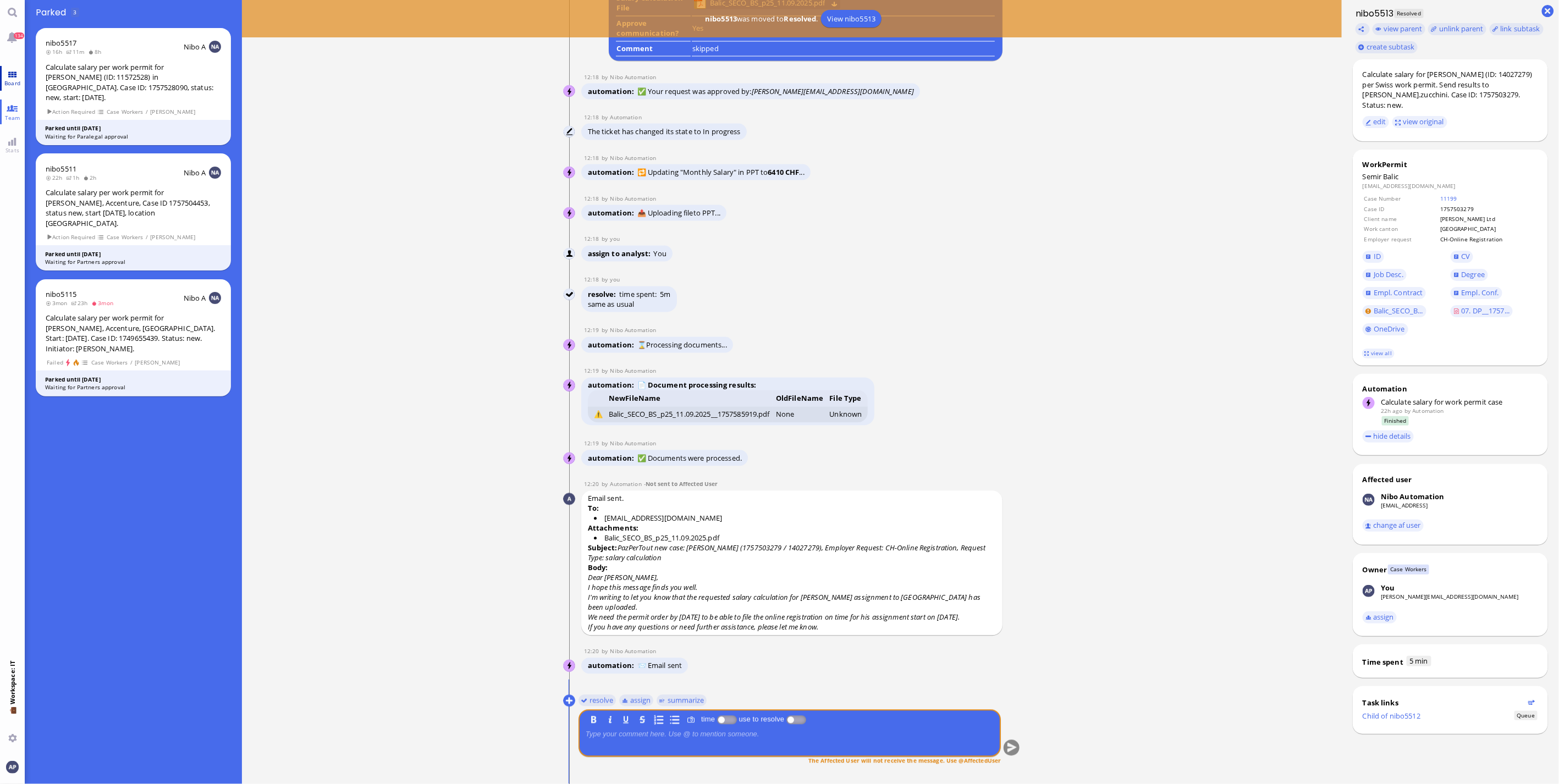
click at [12, 78] on link "Board" at bounding box center [12, 78] width 25 height 25
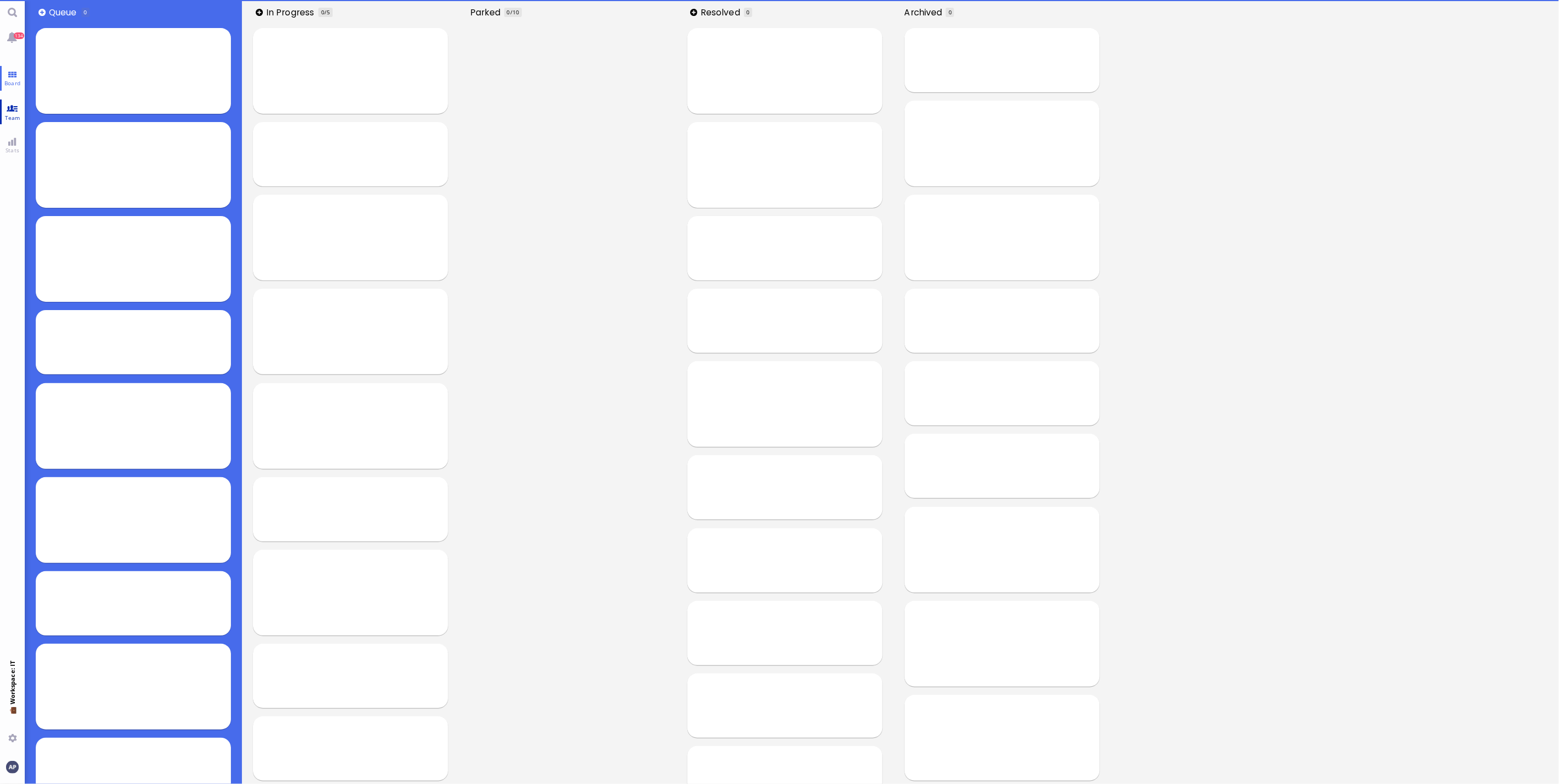
click at [13, 109] on link "Team" at bounding box center [12, 112] width 25 height 25
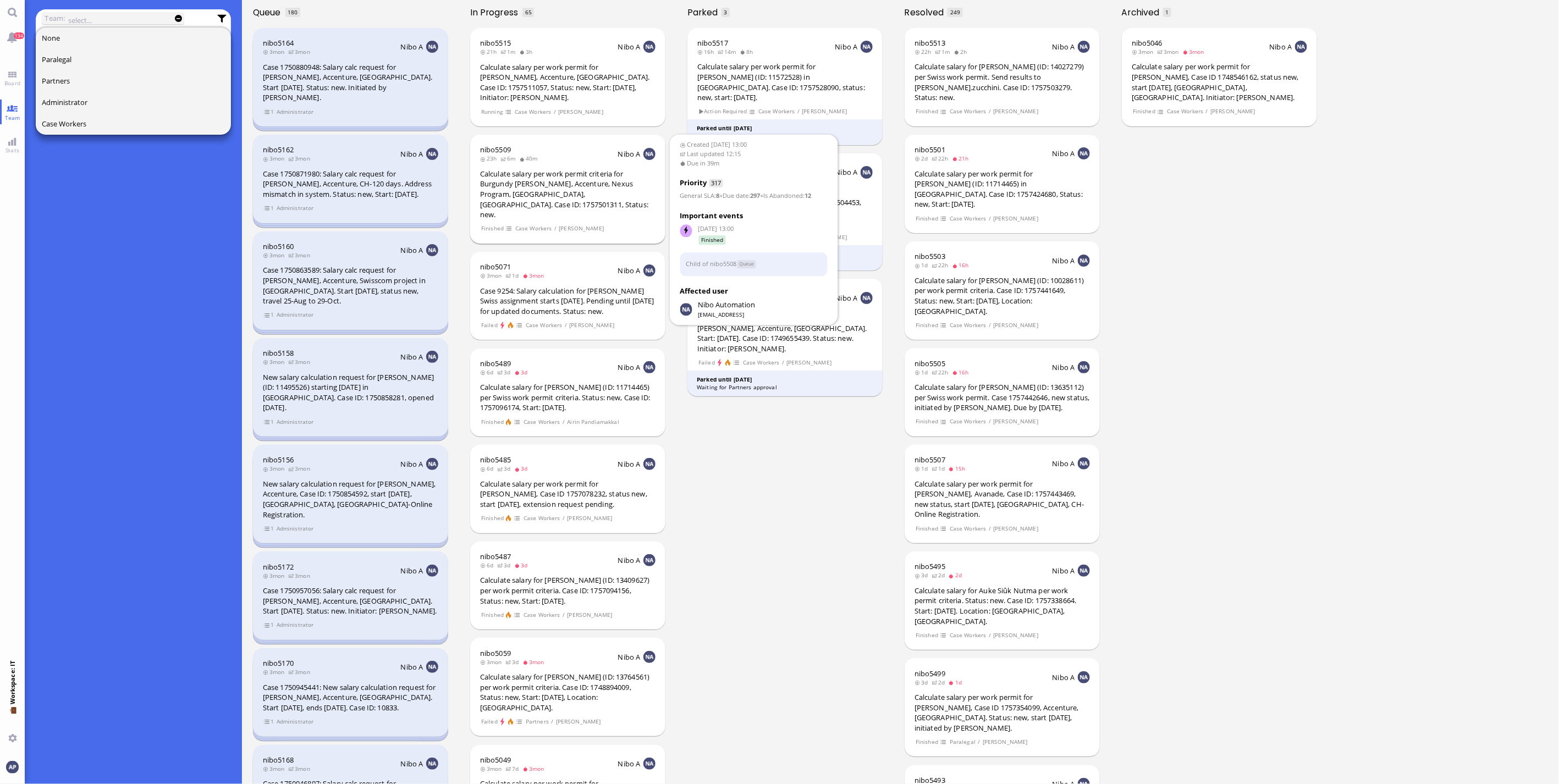
click at [571, 185] on div "Calculate salary per work permit criteria for Burgundy [PERSON_NAME], Accenture…" at bounding box center [567, 194] width 175 height 51
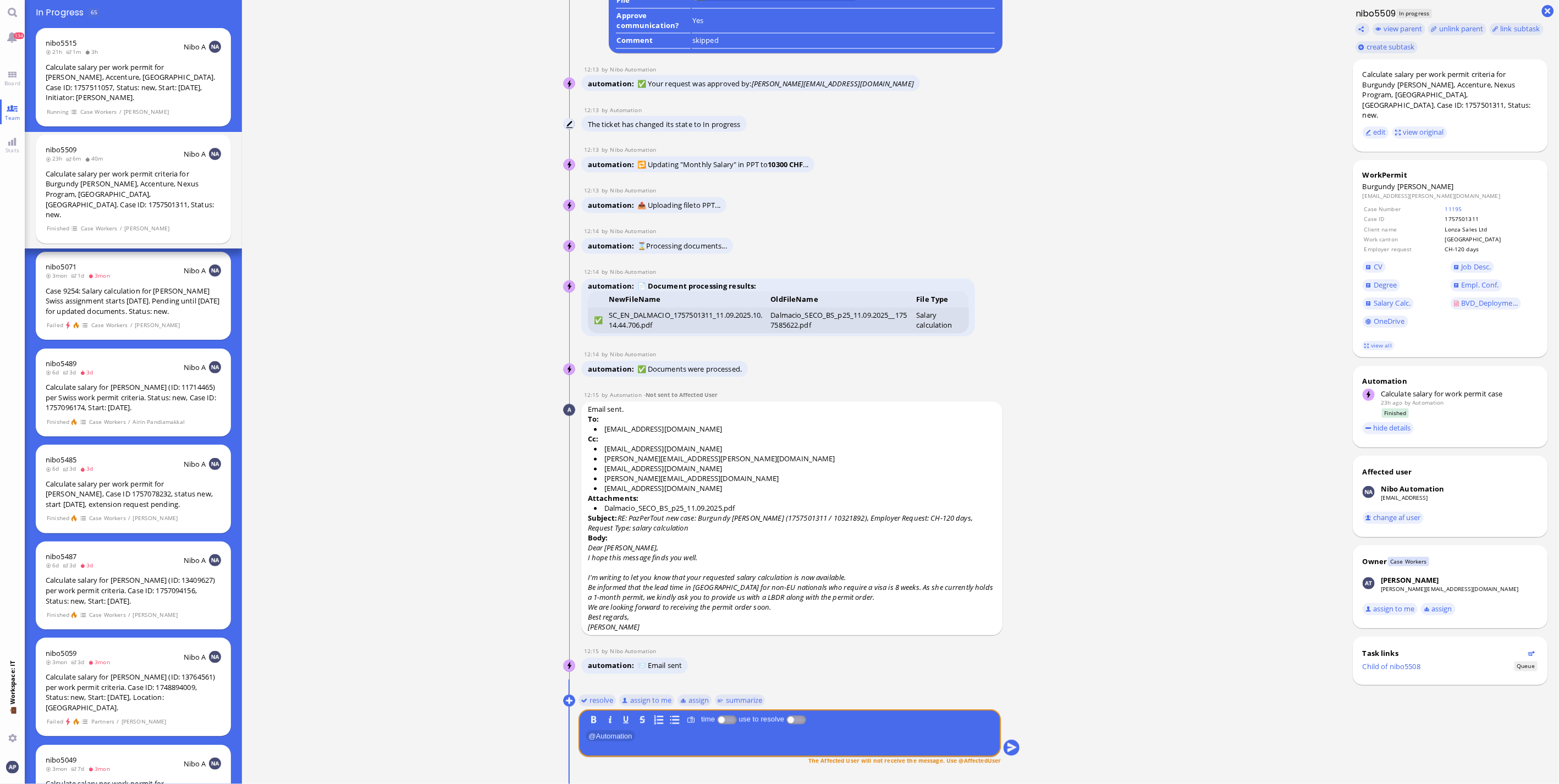
scroll to position [1, 0]
click at [600, 699] on button "resolve" at bounding box center [597, 700] width 38 height 12
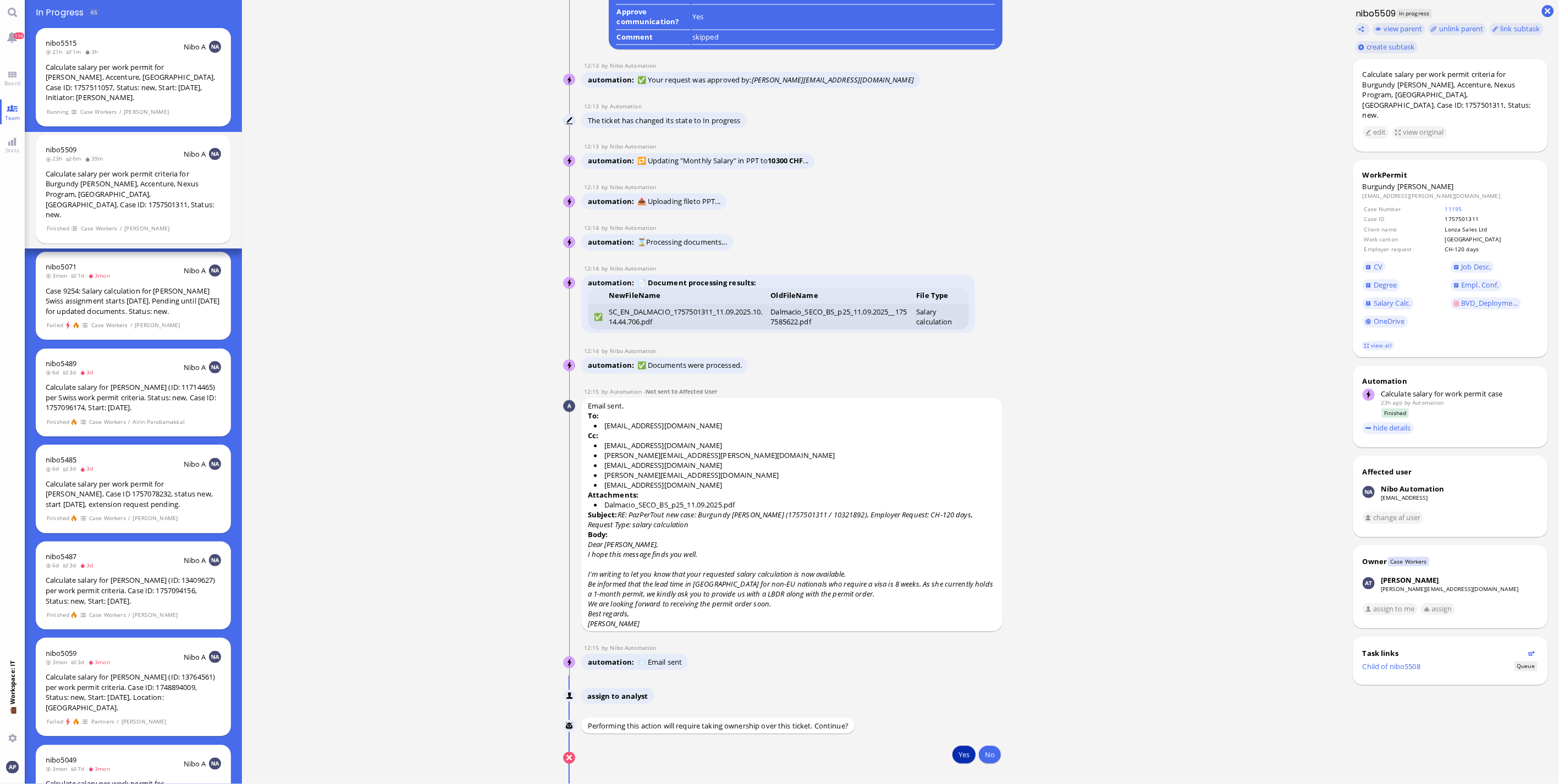
click at [953, 755] on button "Yes" at bounding box center [964, 755] width 23 height 17
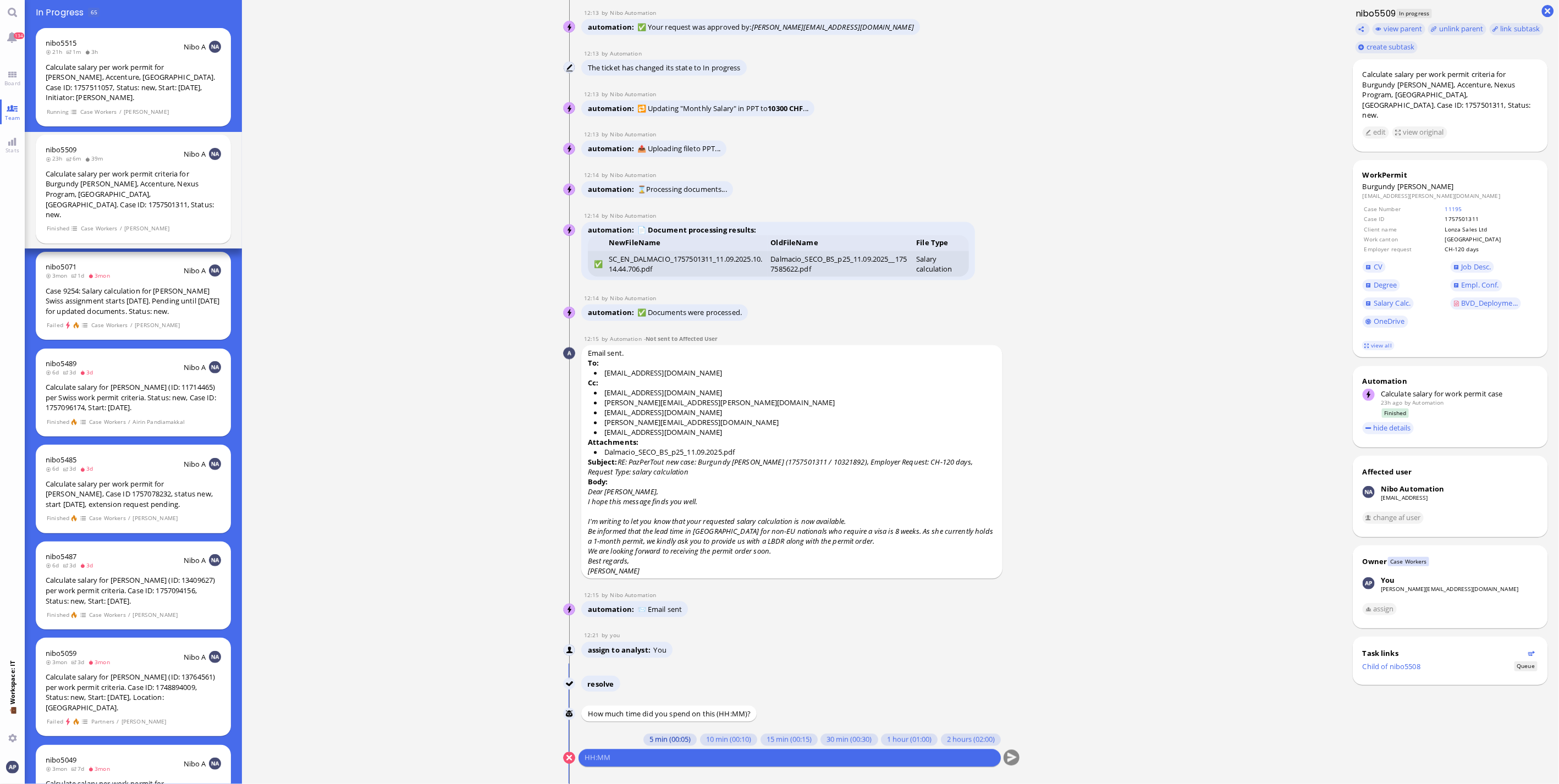
click at [666, 743] on button "5 min (00:05)" at bounding box center [670, 740] width 54 height 12
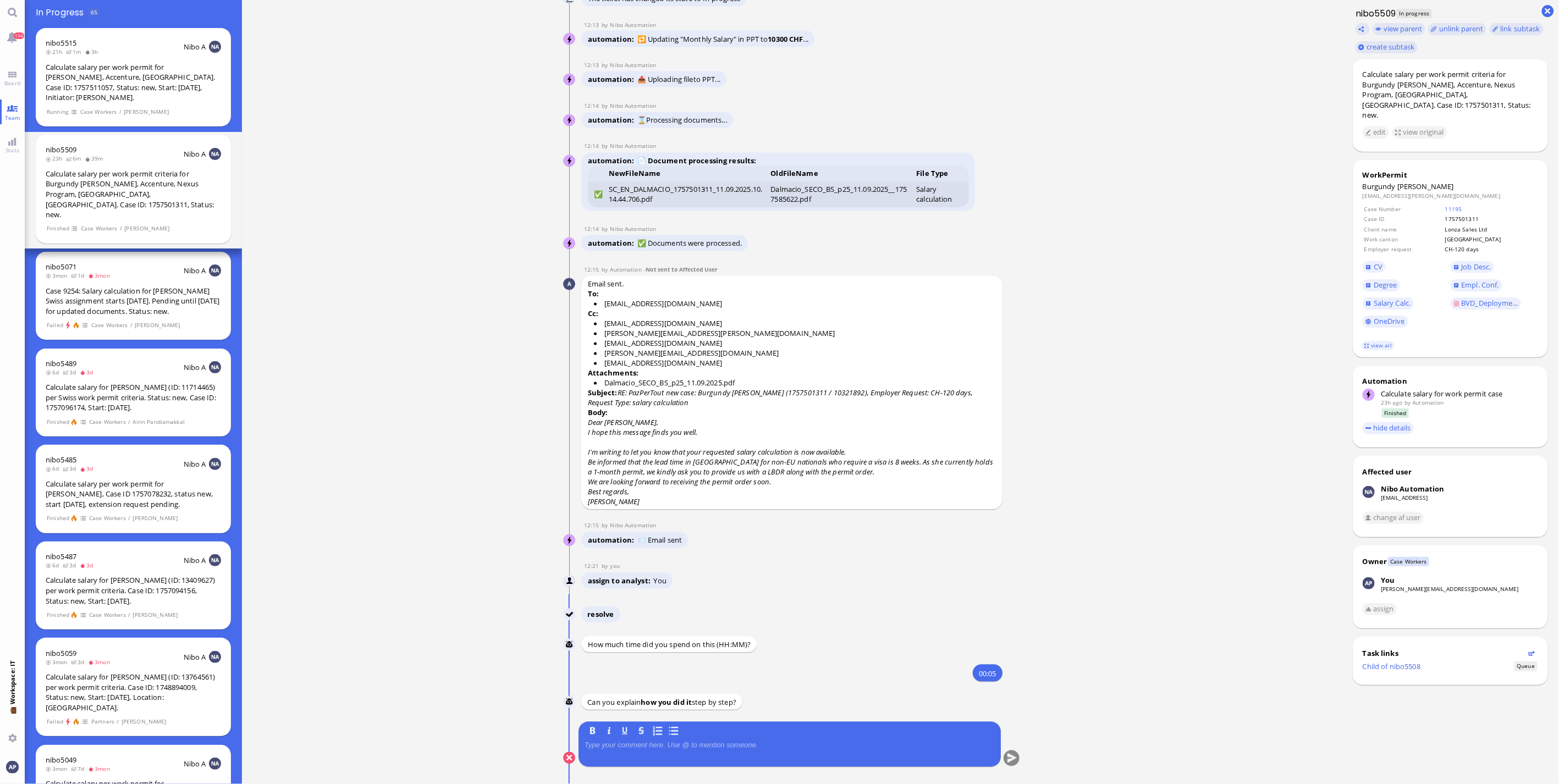
click at [668, 745] on p at bounding box center [789, 745] width 410 height 9
click at [1010, 755] on button "submit" at bounding box center [1011, 759] width 17 height 17
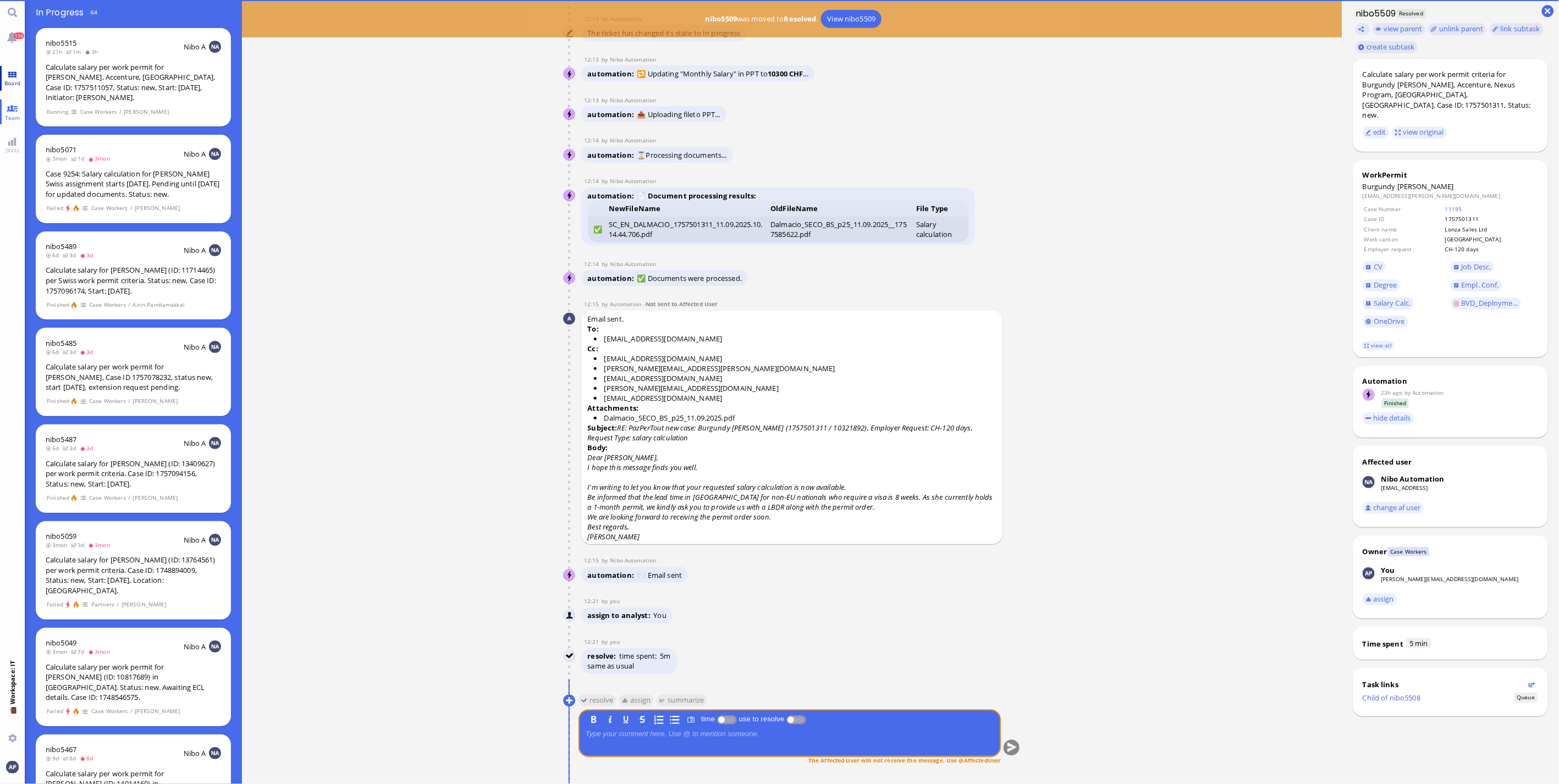
click at [13, 75] on link "Board" at bounding box center [12, 78] width 25 height 25
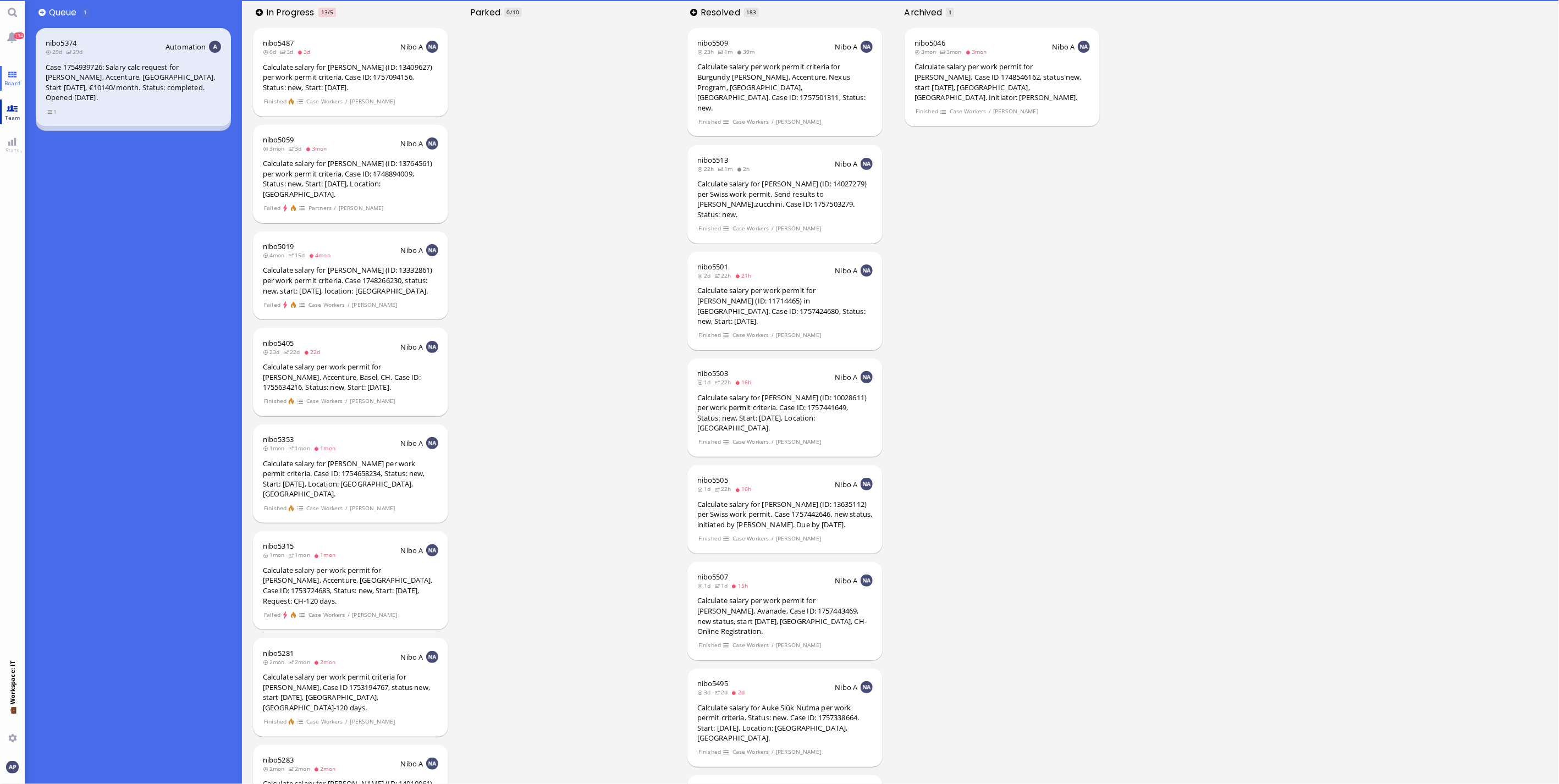
click at [11, 112] on link "Team" at bounding box center [12, 112] width 25 height 25
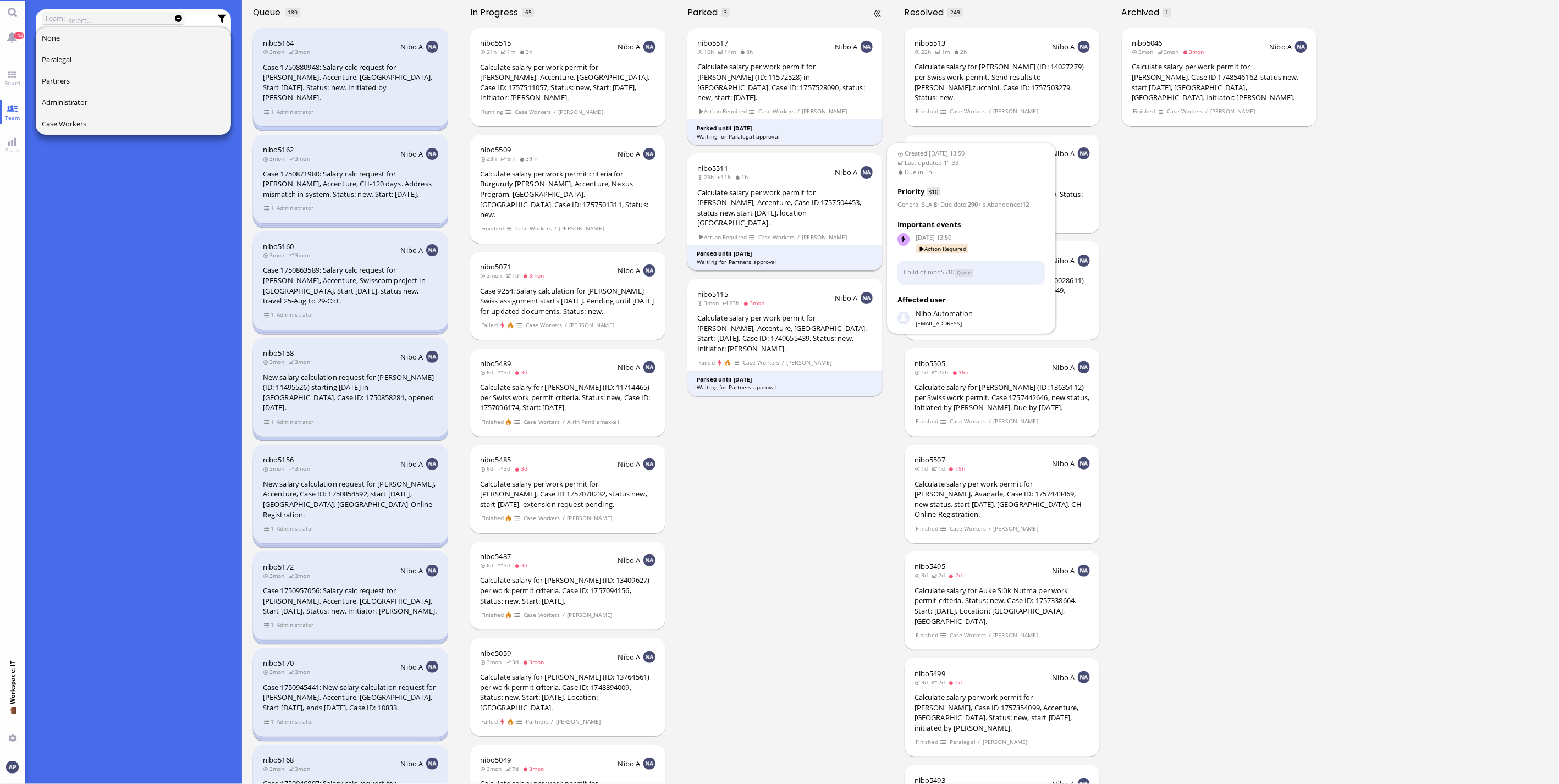
click at [798, 198] on div "Calculate salary per work permit for [PERSON_NAME], Accenture, Case ID 17575044…" at bounding box center [785, 208] width 175 height 41
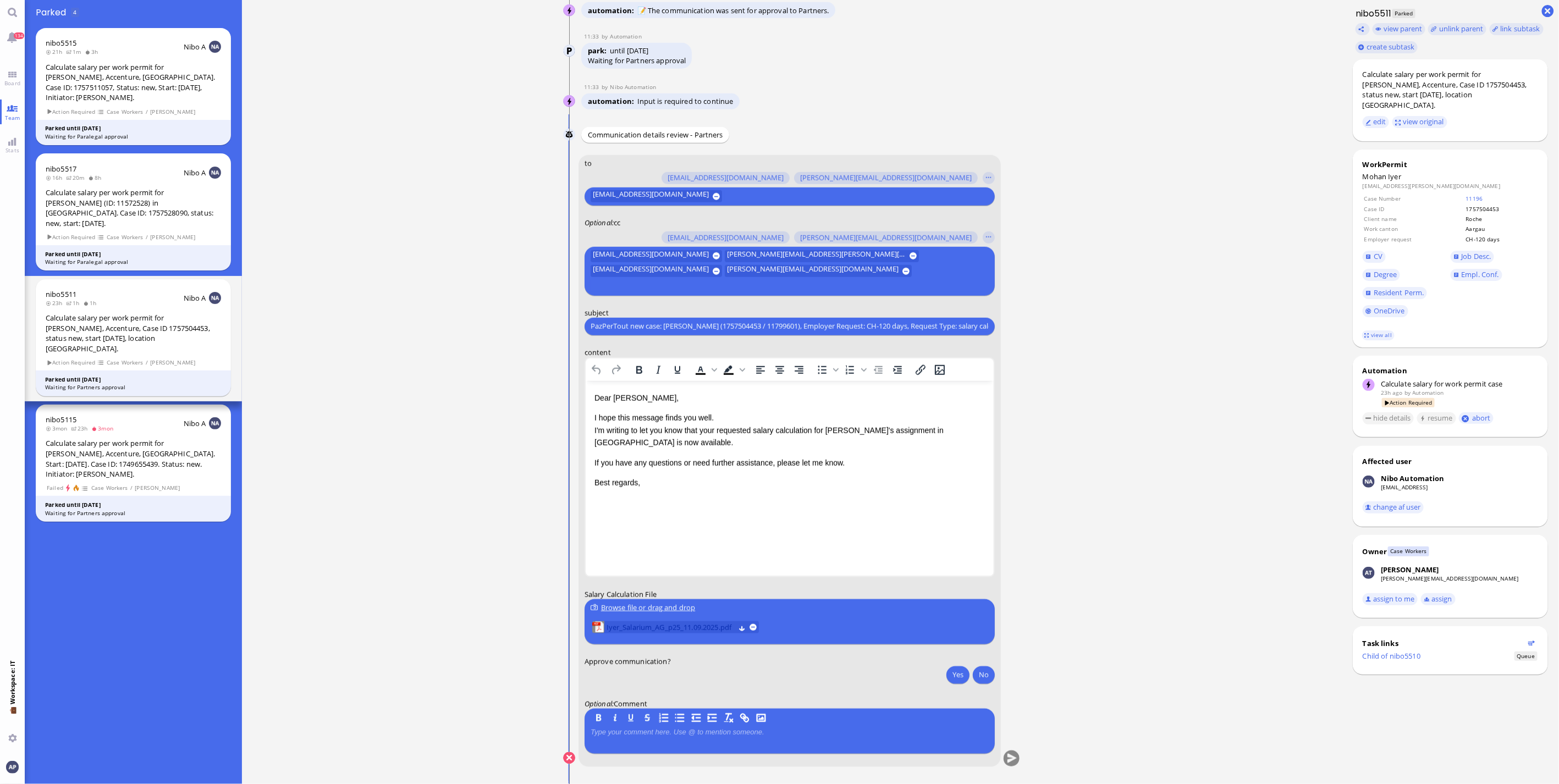
click at [625, 627] on span "Iyer_Salarium_AG_p25_11.09.2025.pdf" at bounding box center [671, 628] width 128 height 12
click at [641, 442] on p "I hope this message finds you well. I'm writing to let you know that your reque…" at bounding box center [789, 429] width 391 height 37
click at [953, 674] on button "Yes" at bounding box center [958, 674] width 23 height 17
click at [1005, 759] on button "submit" at bounding box center [1011, 759] width 17 height 17
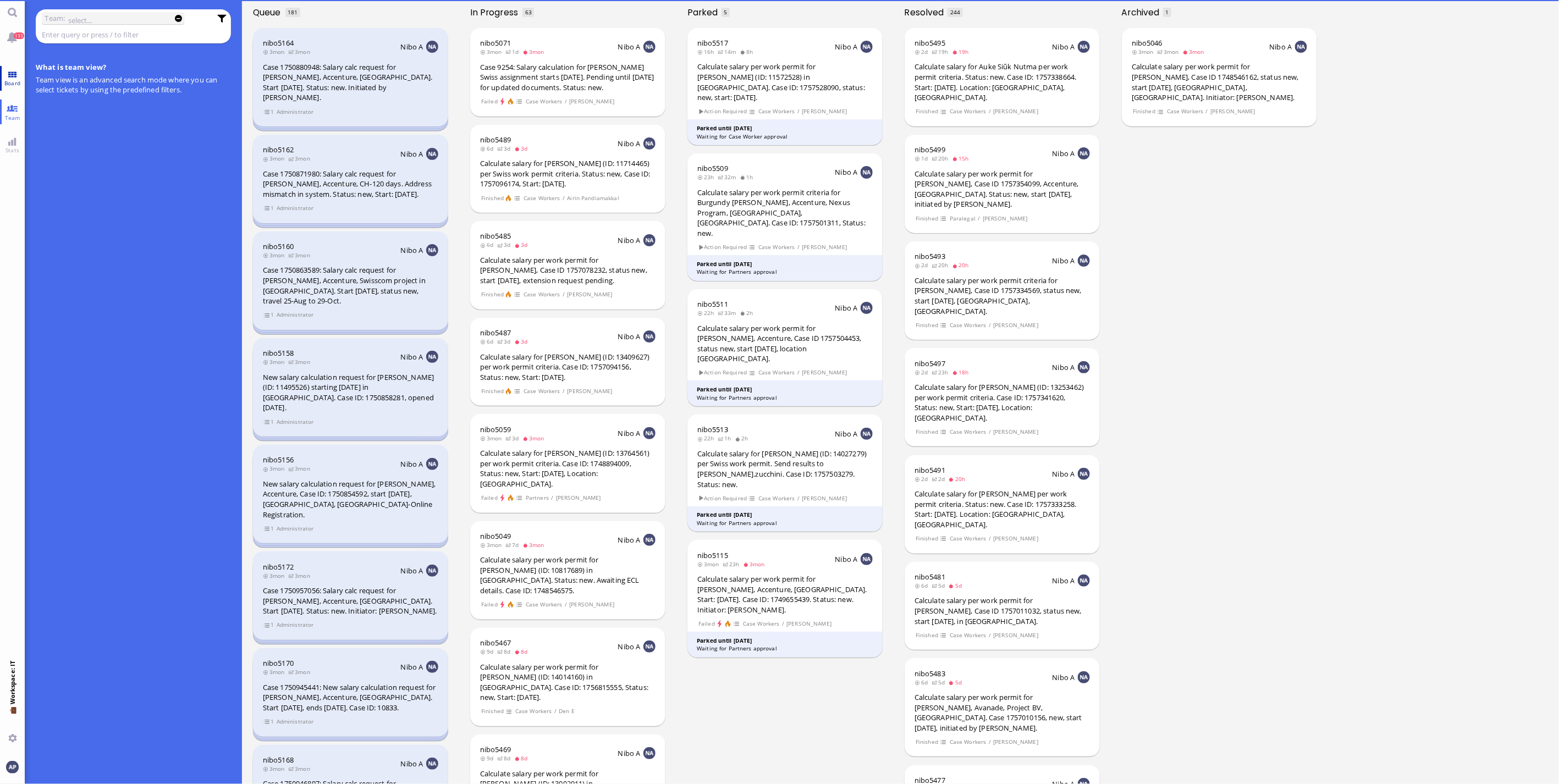
click at [11, 78] on link "Board" at bounding box center [12, 78] width 25 height 25
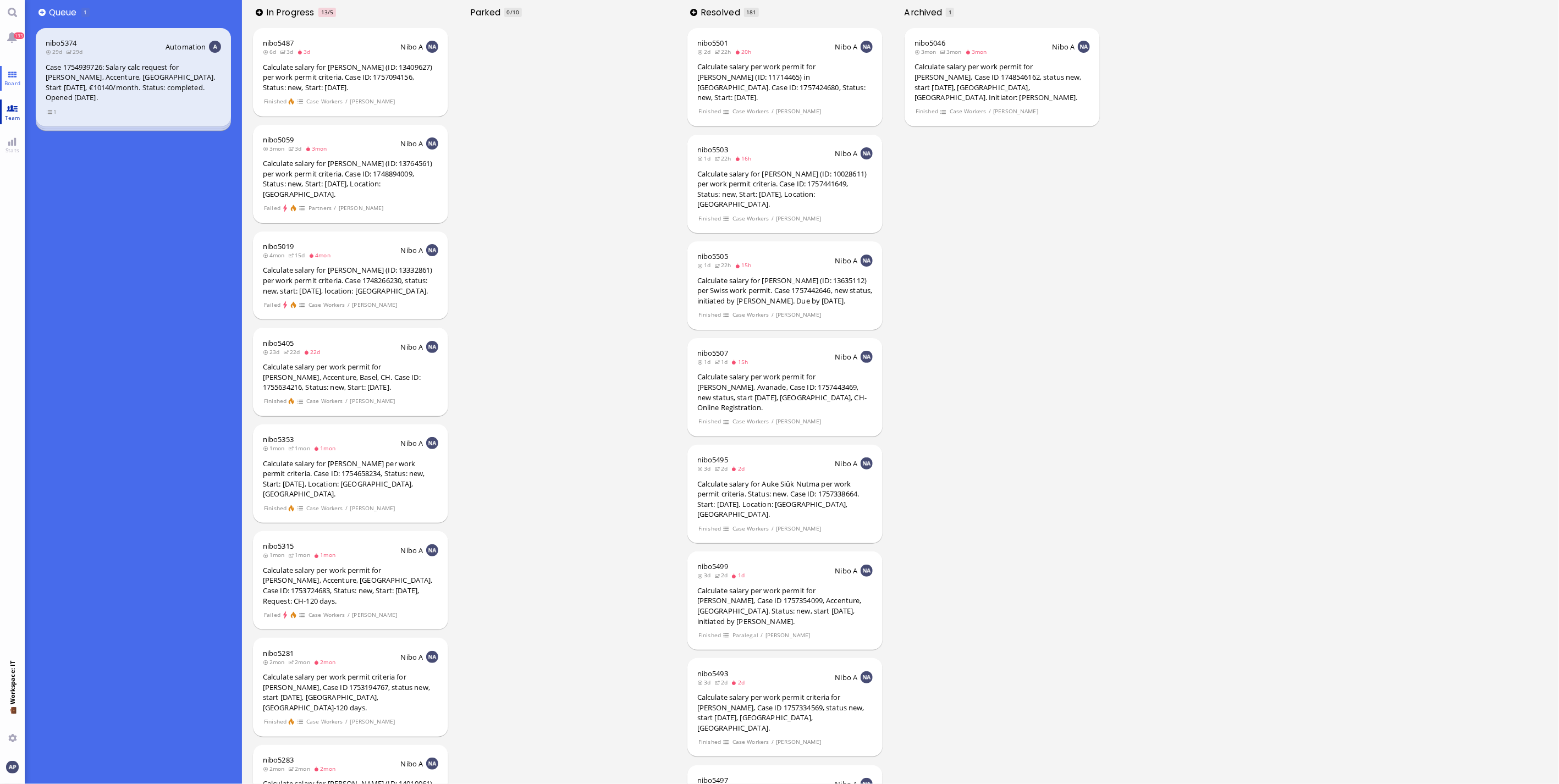
click at [17, 106] on link "Team" at bounding box center [12, 112] width 25 height 25
